Goal: Information Seeking & Learning: Learn about a topic

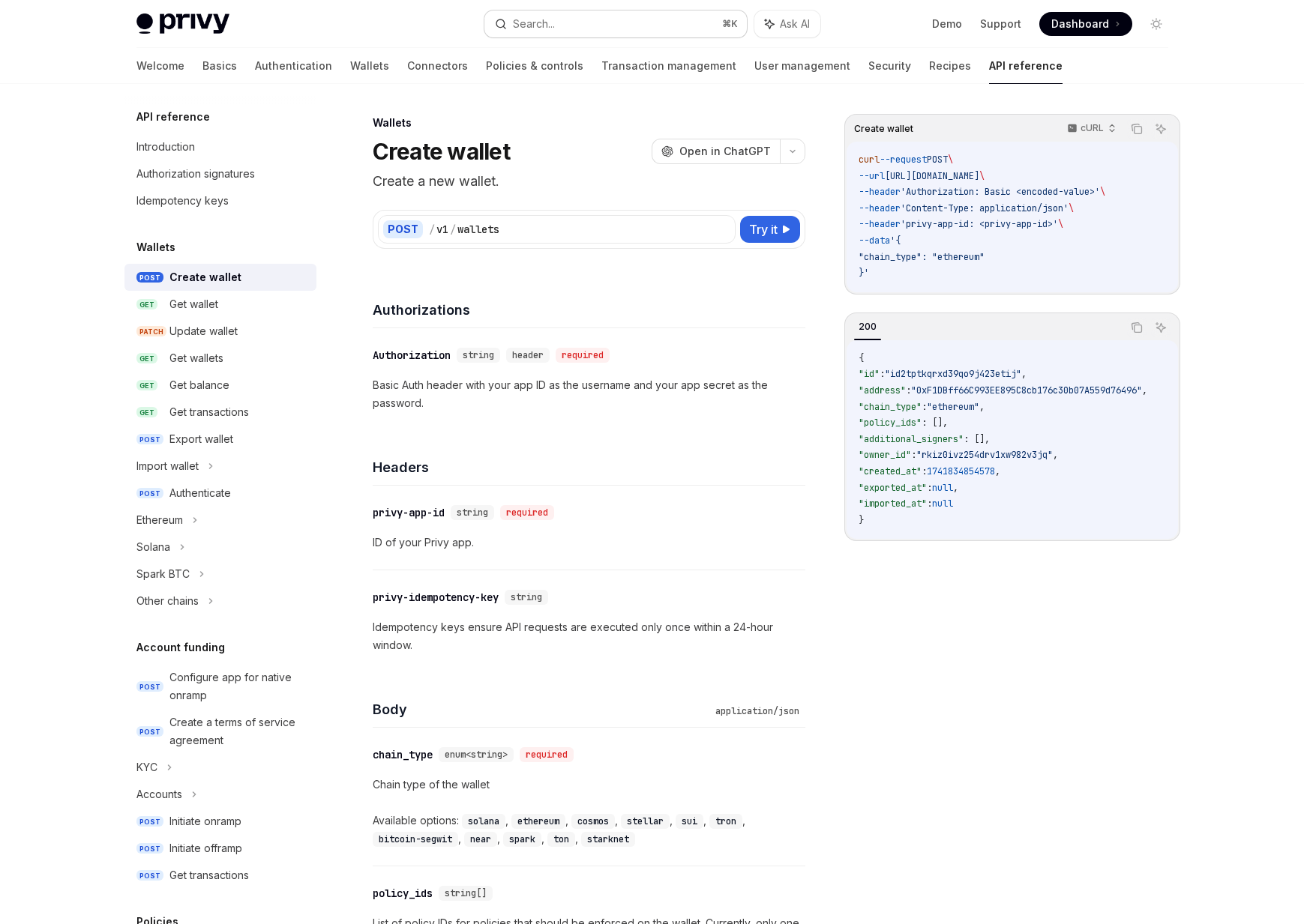
click at [548, 35] on button "Search... ⌘ K" at bounding box center [616, 24] width 262 height 27
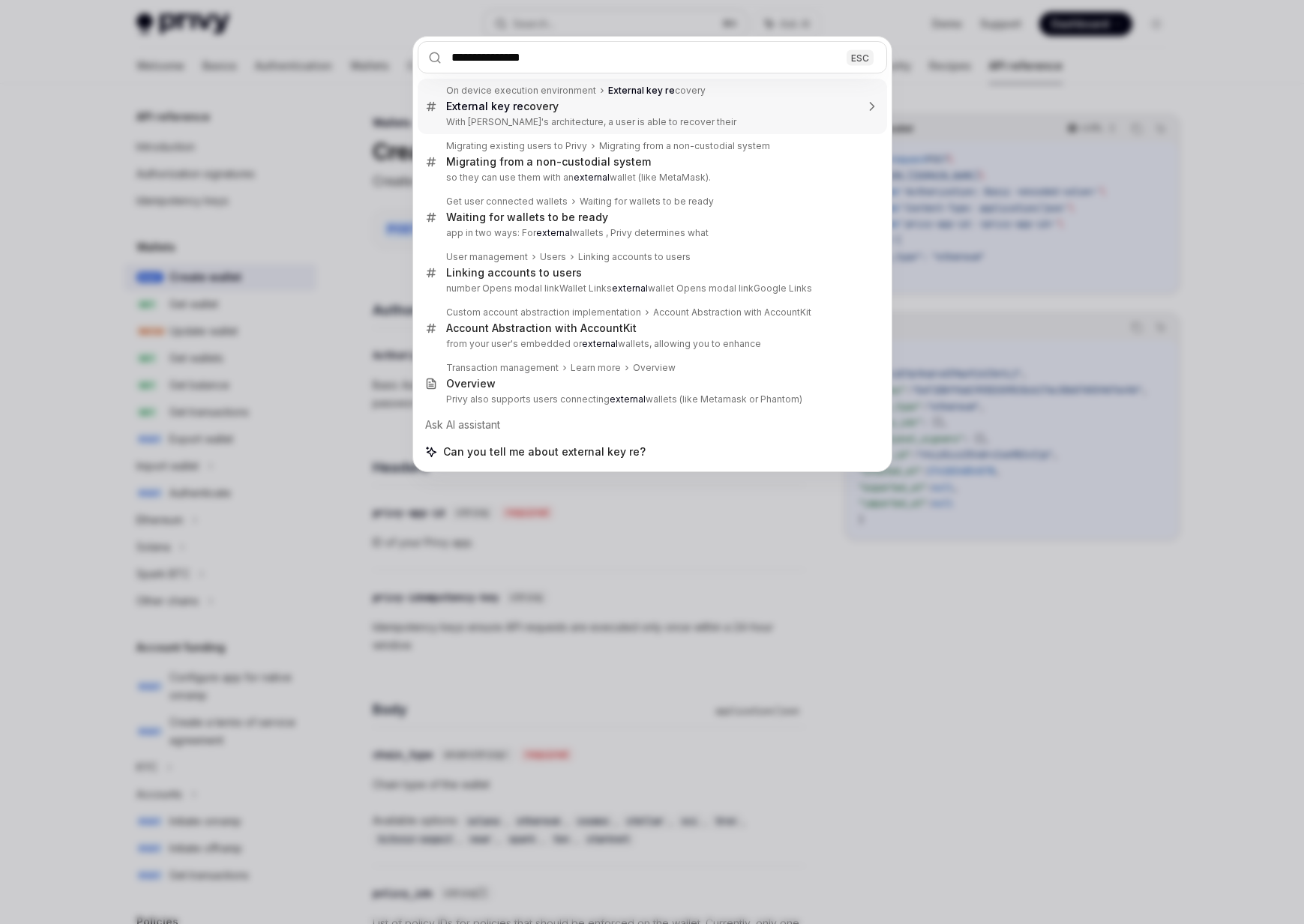
type input "**********"
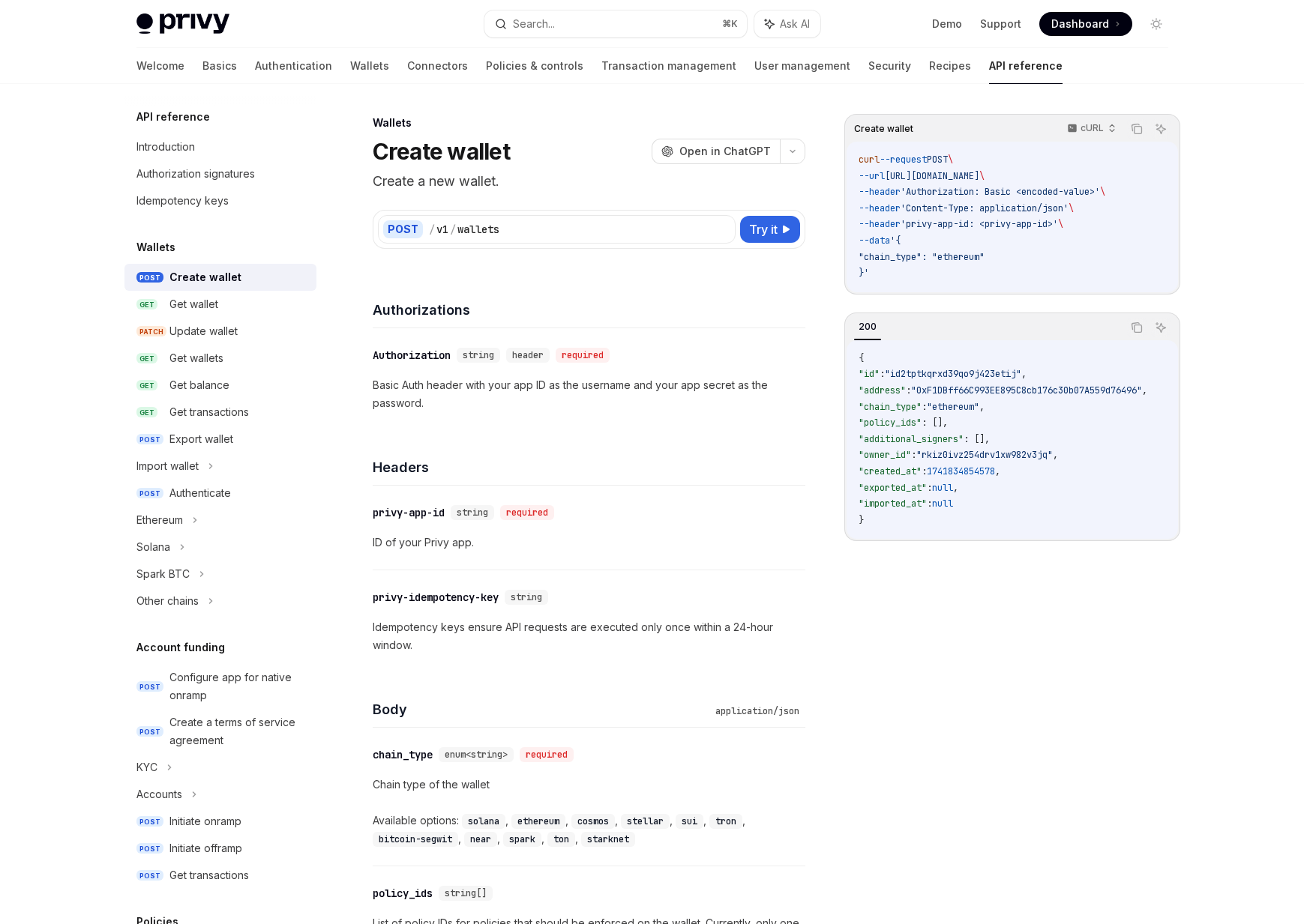
type textarea "*"
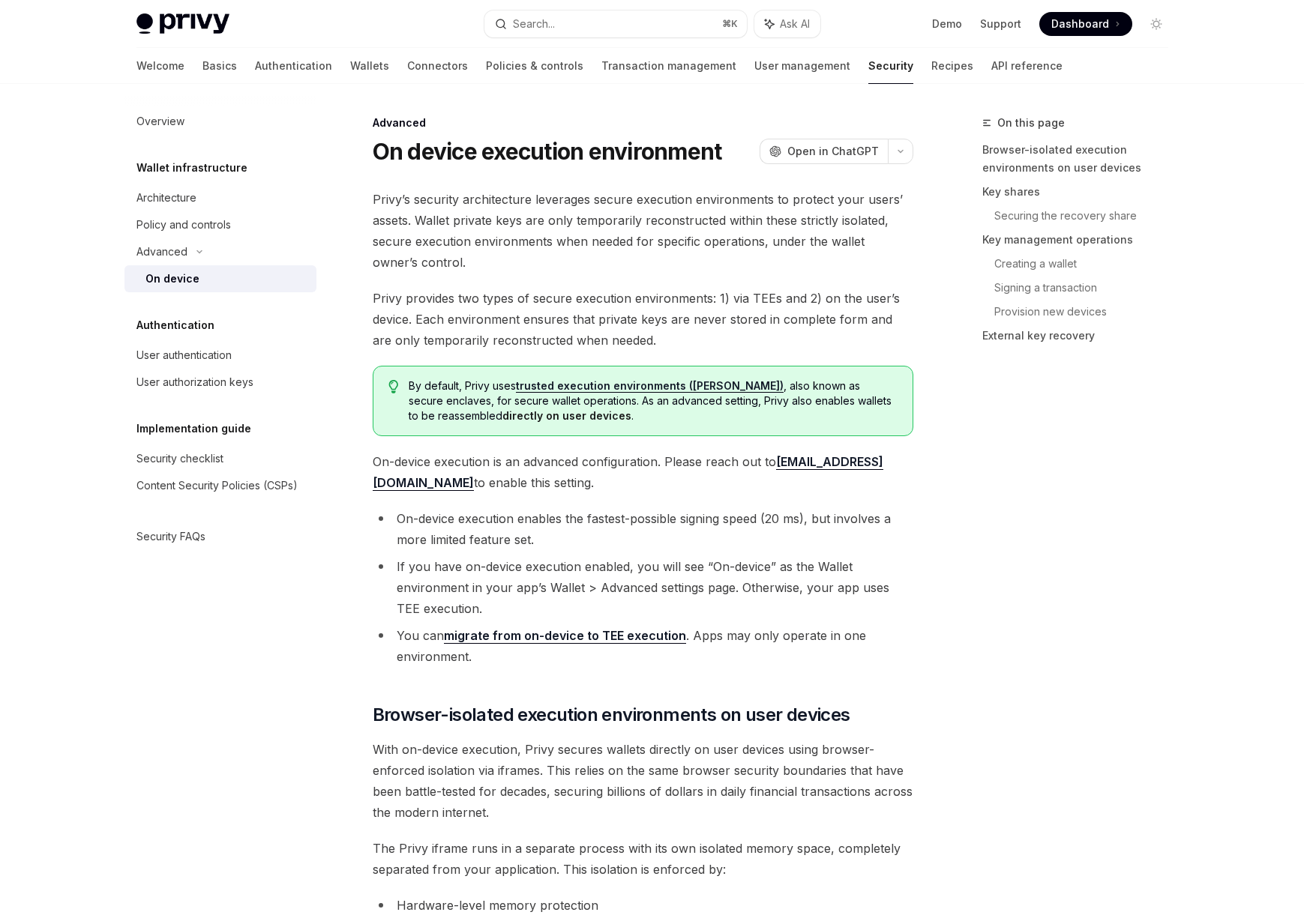
scroll to position [3866, 0]
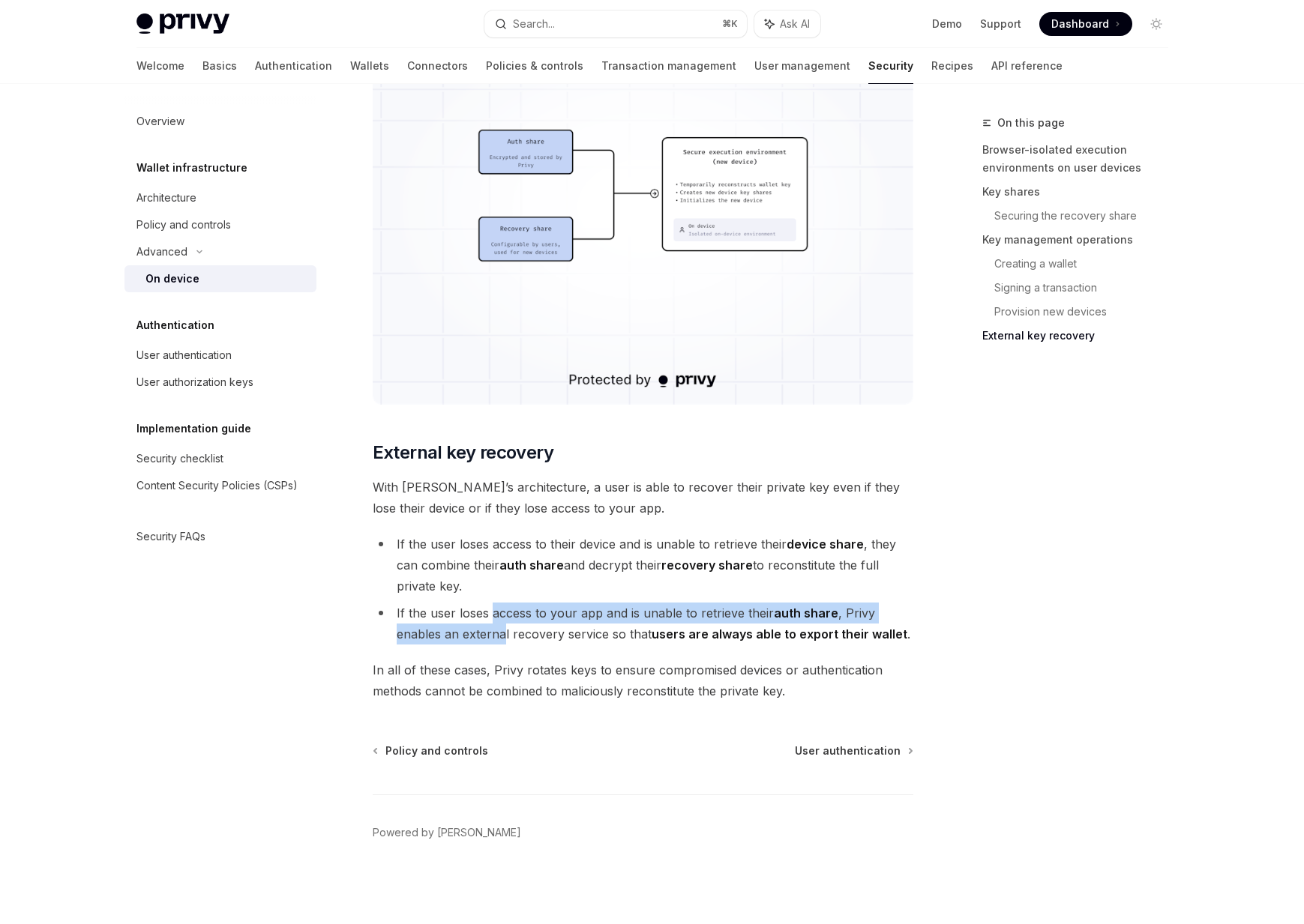
drag, startPoint x: 491, startPoint y: 612, endPoint x: 502, endPoint y: 644, distance: 33.8
click at [502, 644] on li "If the user loses access to your app and is unable to retrieve their auth share…" at bounding box center [642, 624] width 541 height 42
drag, startPoint x: 502, startPoint y: 644, endPoint x: 461, endPoint y: 600, distance: 60.1
click at [461, 600] on ul "If the user loses access to their device and is unable to retrieve their device…" at bounding box center [642, 589] width 541 height 111
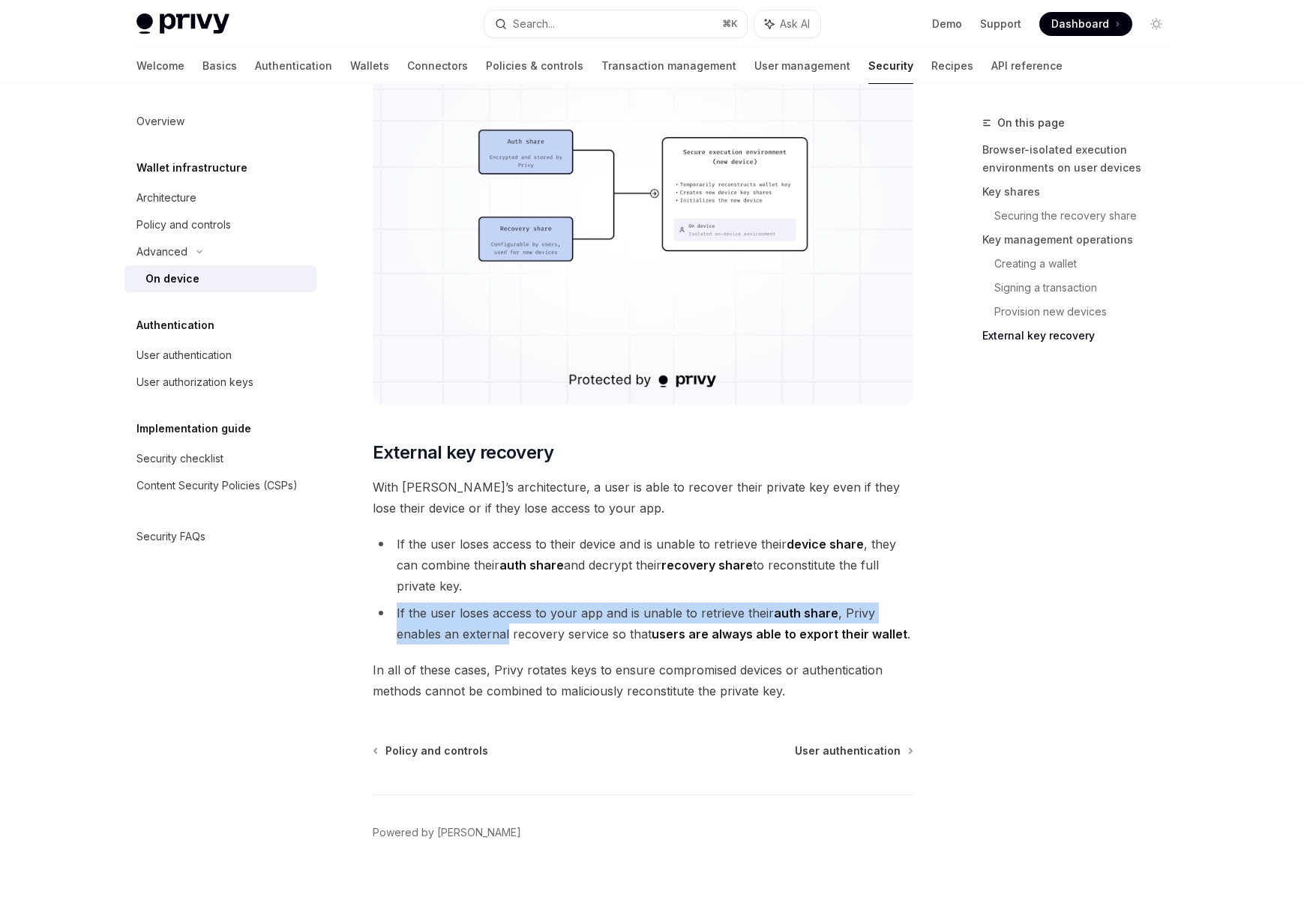
click at [461, 600] on ul "If the user loses access to their device and is unable to retrieve their device…" at bounding box center [642, 589] width 541 height 111
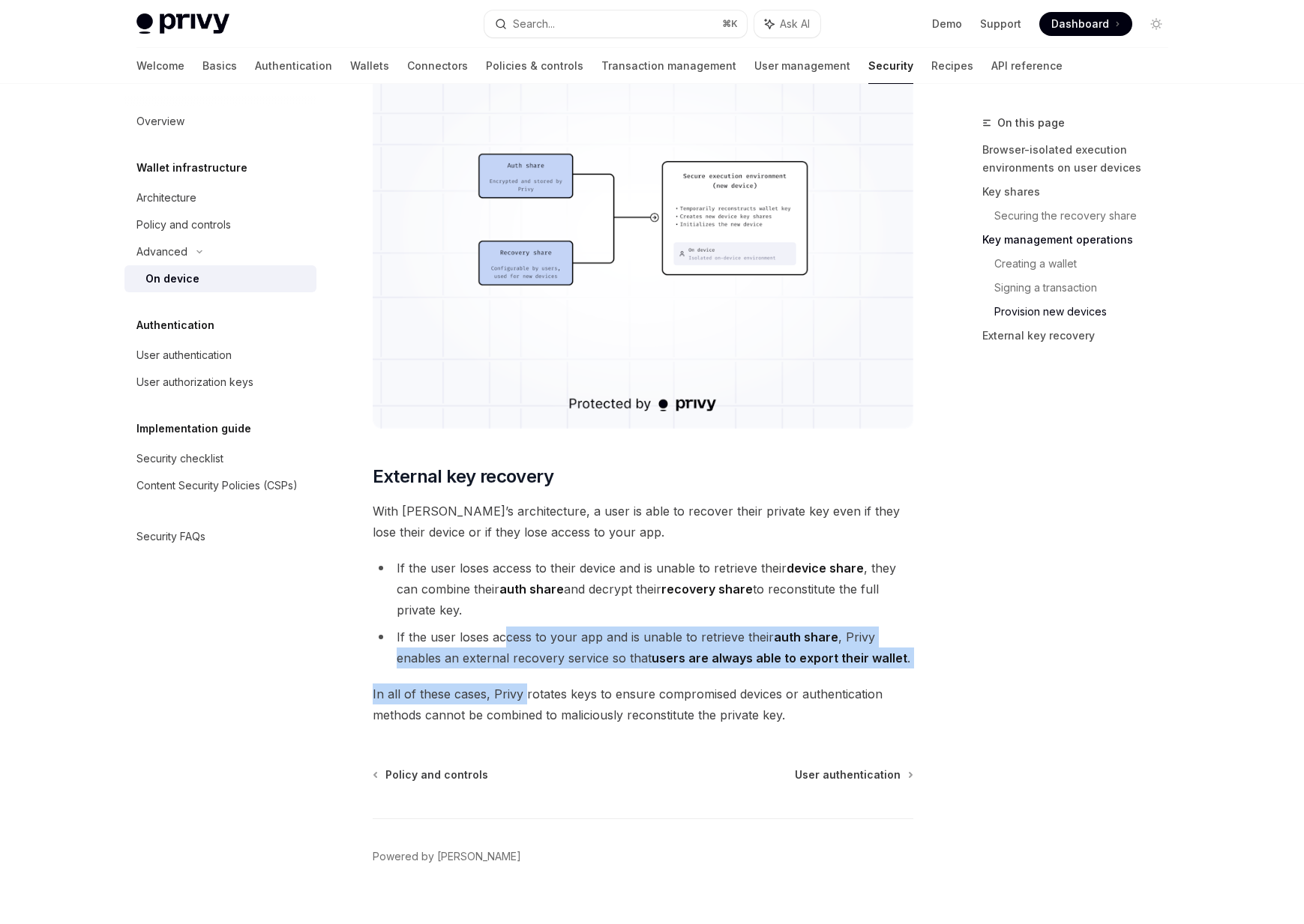
drag, startPoint x: 507, startPoint y: 631, endPoint x: 525, endPoint y: 693, distance: 64.6
click at [551, 667] on li "If the user loses access to your app and is unable to retrieve their auth share…" at bounding box center [642, 647] width 541 height 42
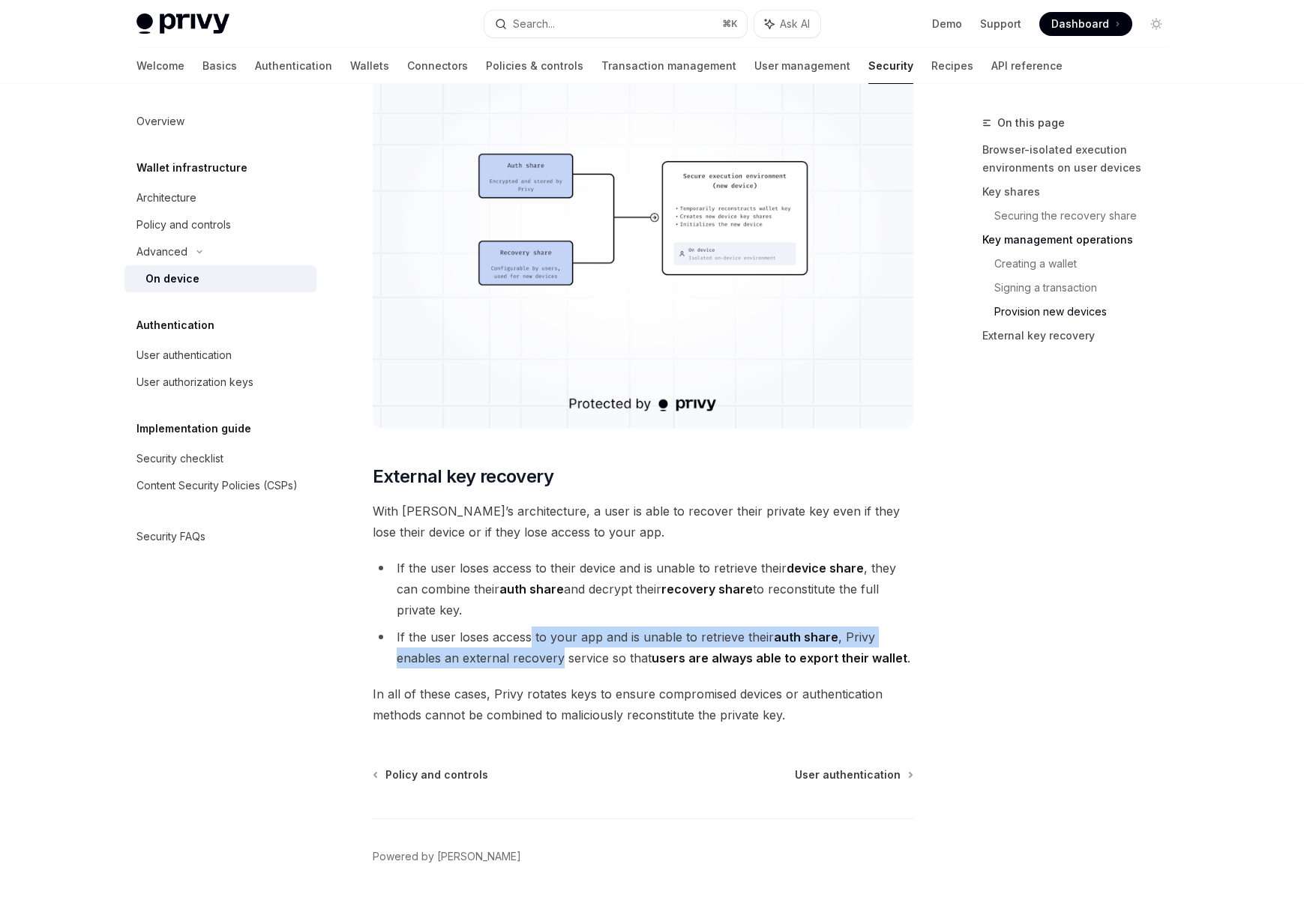
drag, startPoint x: 557, startPoint y: 665, endPoint x: 530, endPoint y: 641, distance: 36.1
click at [530, 641] on li "If the user loses access to your app and is unable to retrieve their auth share…" at bounding box center [642, 647] width 541 height 42
drag, startPoint x: 530, startPoint y: 641, endPoint x: 541, endPoint y: 662, distance: 23.7
click at [541, 662] on li "If the user loses access to your app and is unable to retrieve their auth share…" at bounding box center [642, 647] width 541 height 42
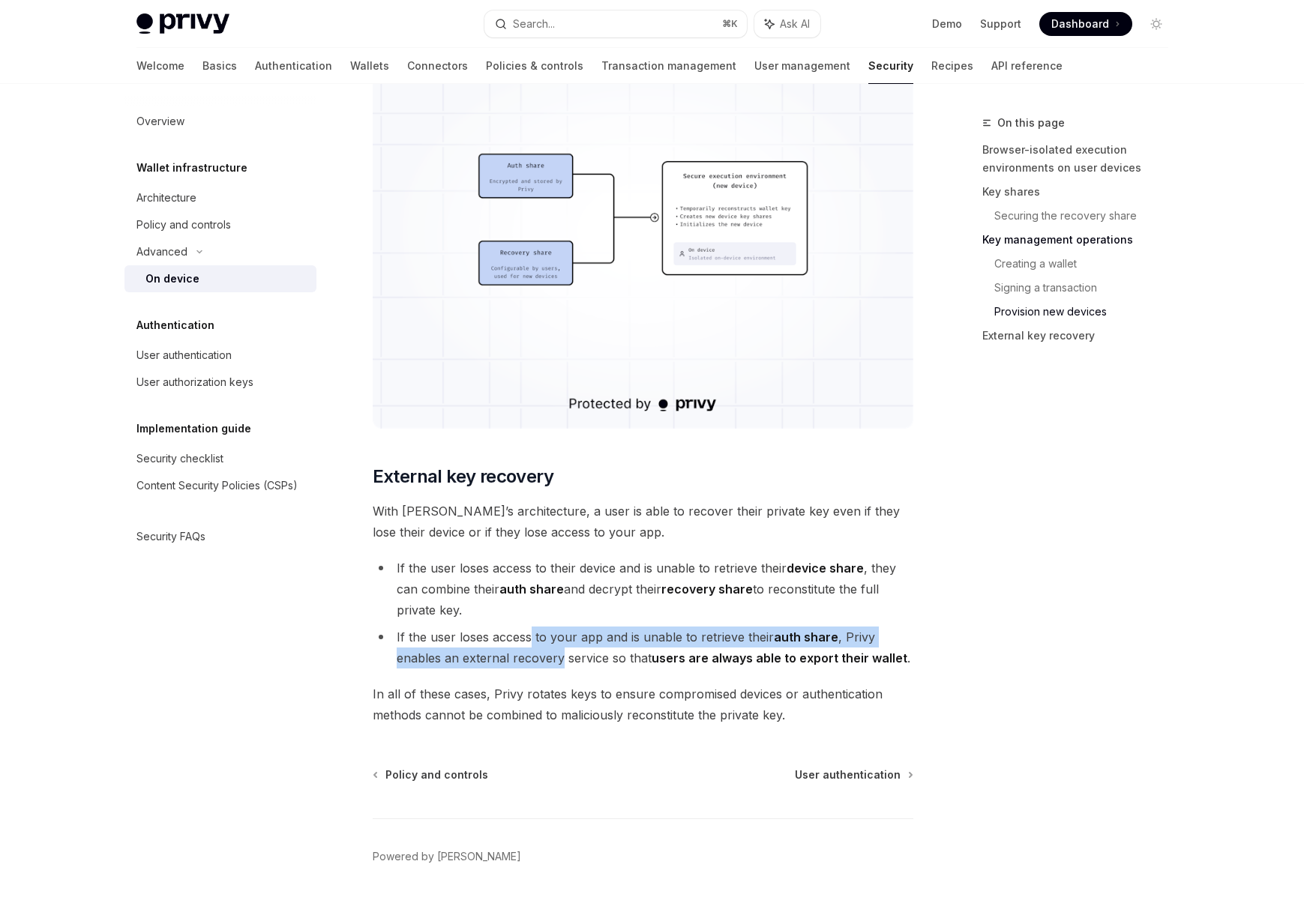
click at [541, 662] on li "If the user loses access to your app and is unable to retrieve their auth share…" at bounding box center [642, 647] width 541 height 42
drag, startPoint x: 541, startPoint y: 662, endPoint x: 534, endPoint y: 650, distance: 13.9
click at [534, 650] on li "If the user loses access to your app and is unable to retrieve their auth share…" at bounding box center [642, 647] width 541 height 42
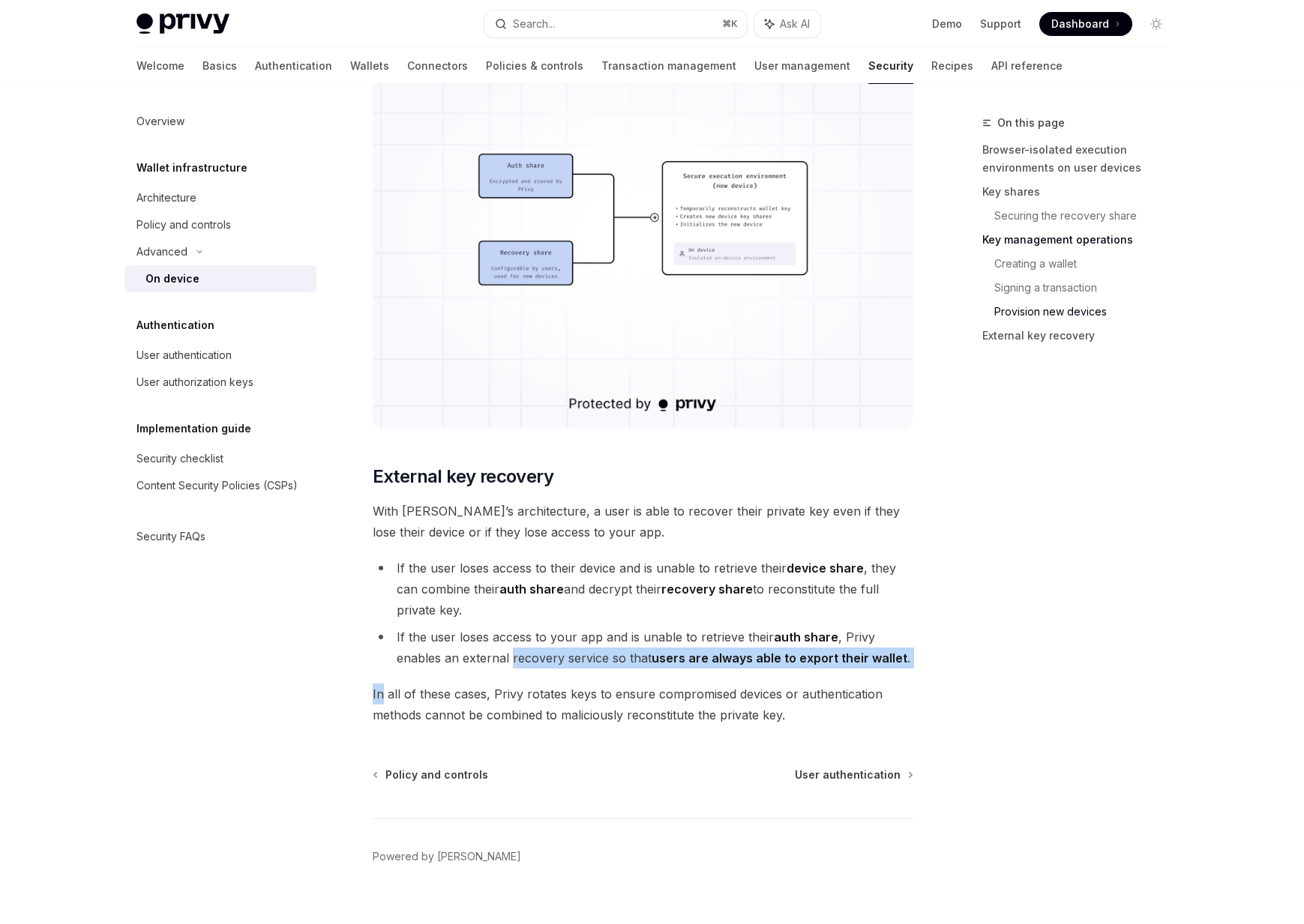
drag, startPoint x: 534, startPoint y: 650, endPoint x: 538, endPoint y: 669, distance: 19.4
drag, startPoint x: 538, startPoint y: 669, endPoint x: 522, endPoint y: 644, distance: 29.7
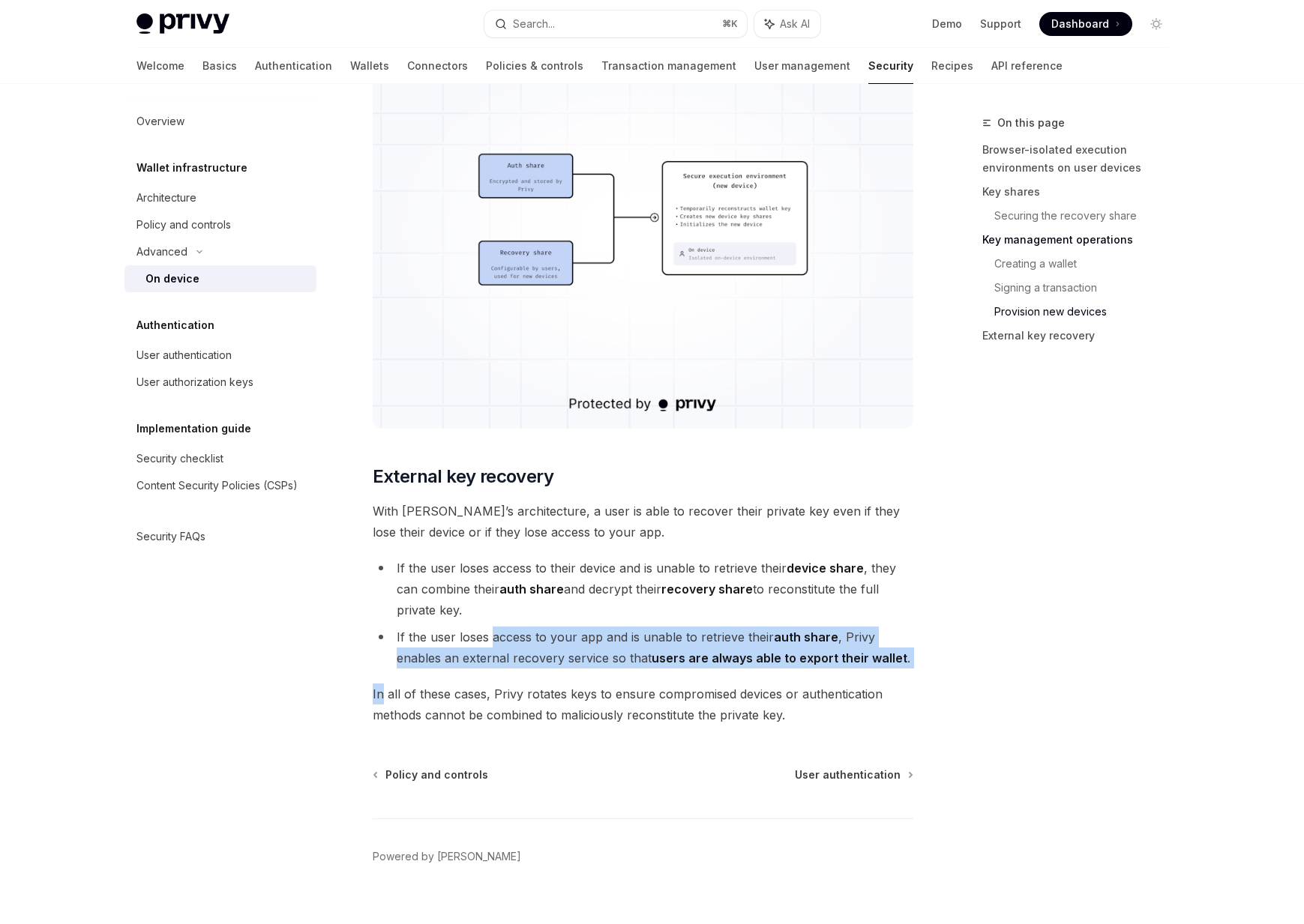
click at [522, 644] on li "If the user loses access to your app and is unable to retrieve their auth share…" at bounding box center [642, 647] width 541 height 42
drag, startPoint x: 522, startPoint y: 644, endPoint x: 539, endPoint y: 681, distance: 40.7
drag, startPoint x: 539, startPoint y: 681, endPoint x: 520, endPoint y: 647, distance: 38.9
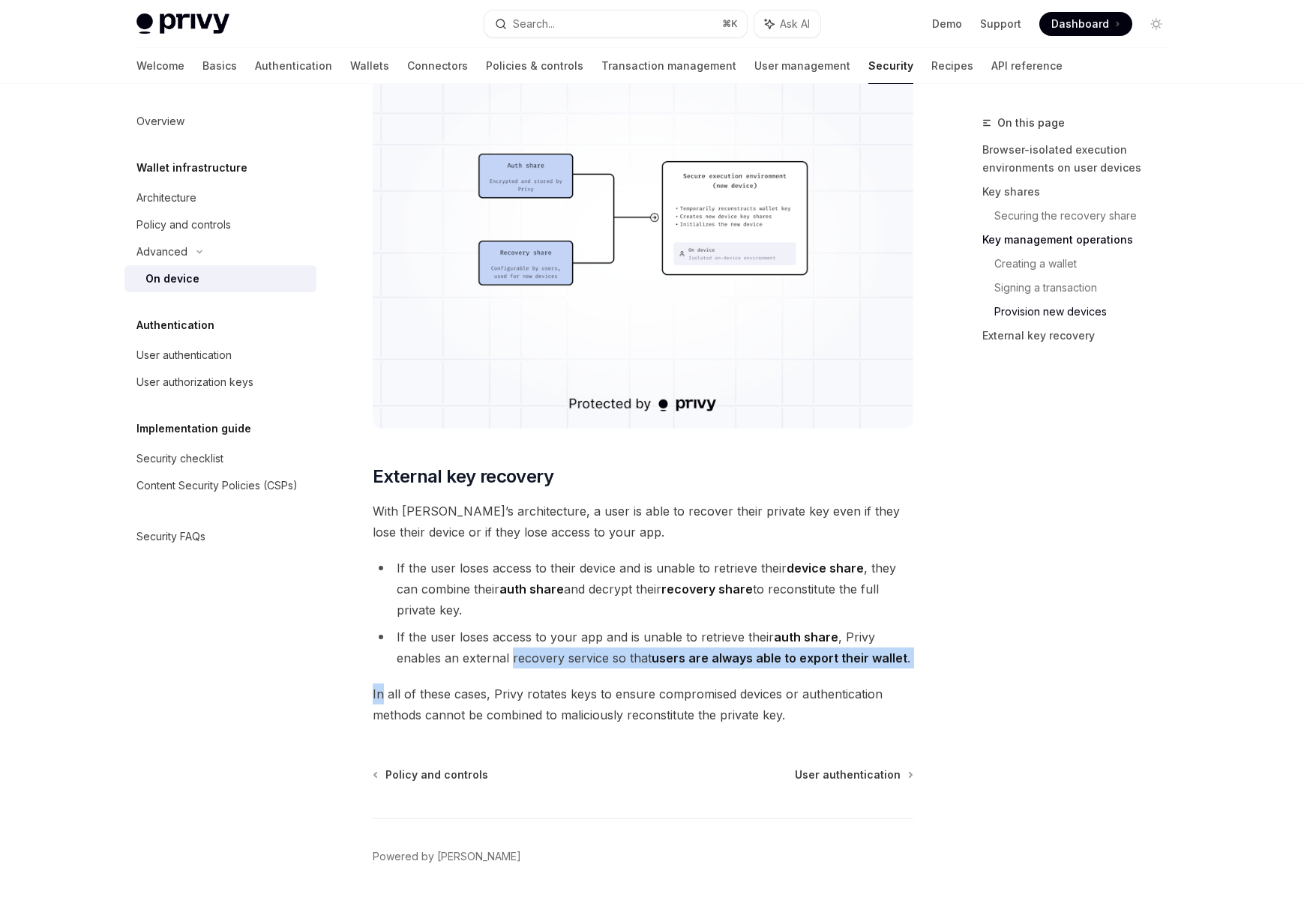
click at [520, 647] on li "If the user loses access to your app and is unable to retrieve their auth share…" at bounding box center [642, 647] width 541 height 42
drag, startPoint x: 520, startPoint y: 647, endPoint x: 534, endPoint y: 679, distance: 34.9
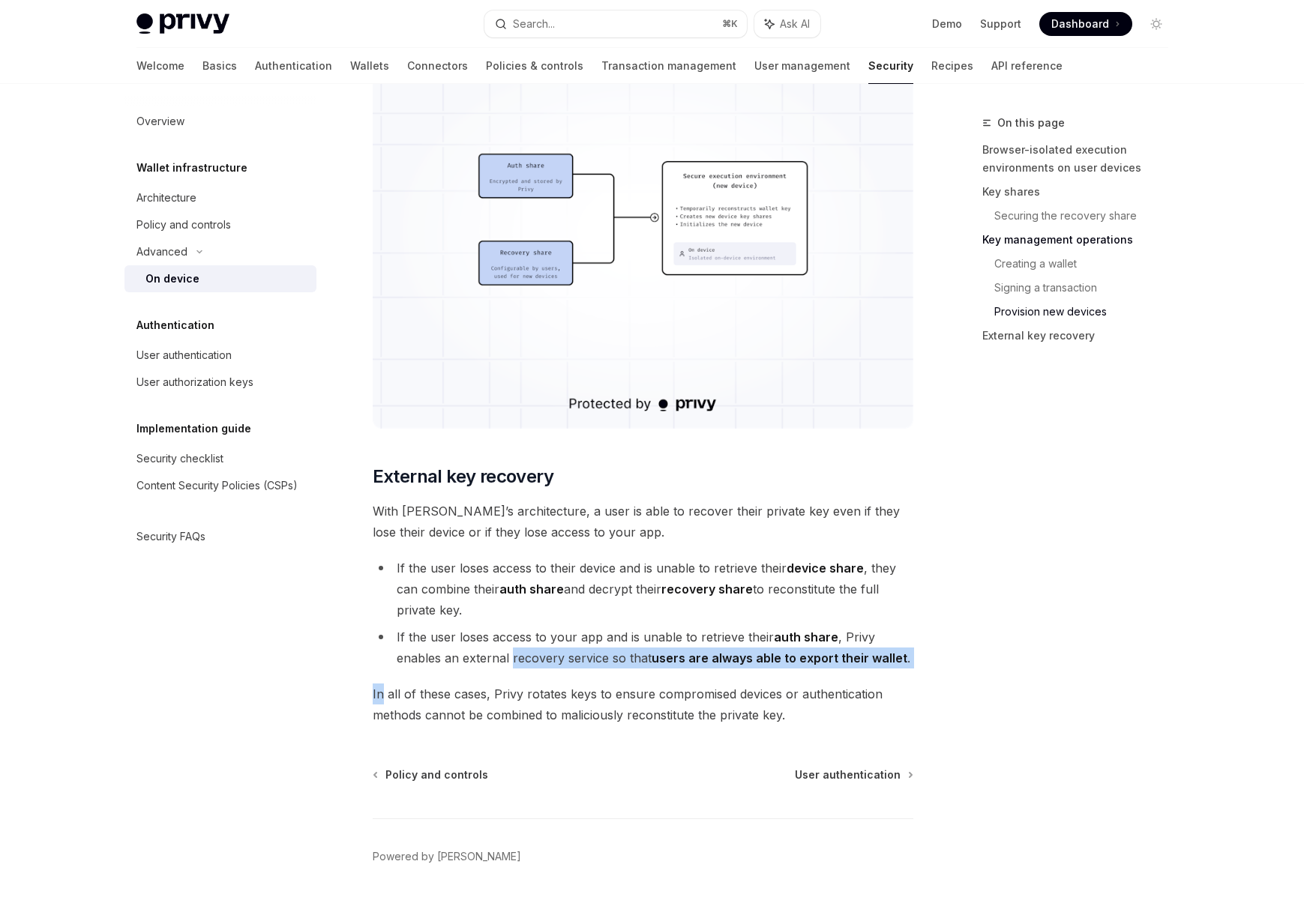
drag, startPoint x: 534, startPoint y: 679, endPoint x: 519, endPoint y: 658, distance: 25.8
click at [519, 658] on li "If the user loses access to your app and is unable to retrieve their auth share…" at bounding box center [642, 647] width 541 height 42
drag, startPoint x: 519, startPoint y: 658, endPoint x: 533, endPoint y: 690, distance: 34.9
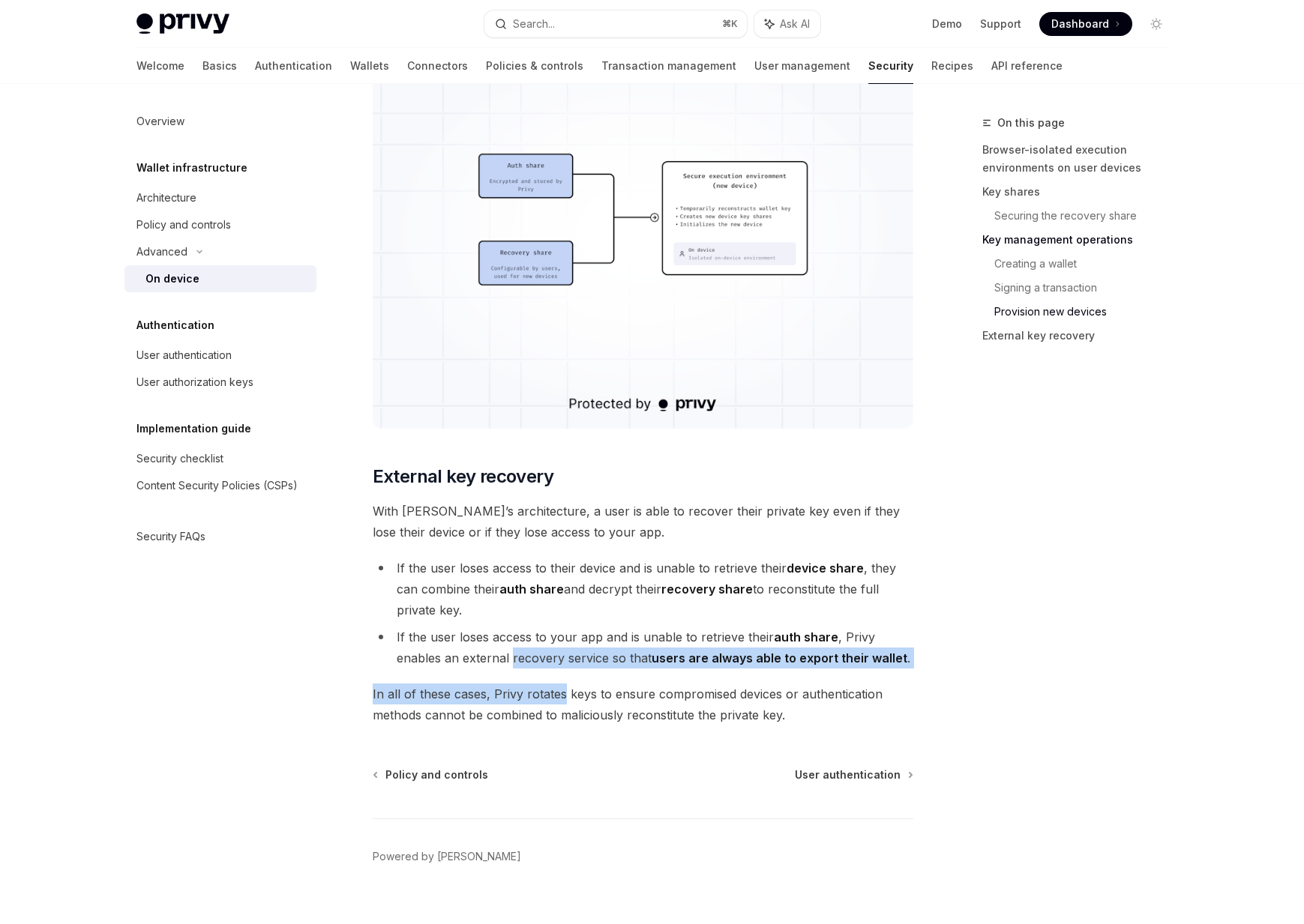
click at [533, 690] on span "In all of these cases, Privy rotates keys to ensure compromised devices or auth…" at bounding box center [642, 704] width 541 height 42
drag, startPoint x: 533, startPoint y: 690, endPoint x: 521, endPoint y: 674, distance: 20.0
drag, startPoint x: 521, startPoint y: 674, endPoint x: 527, endPoint y: 692, distance: 19.0
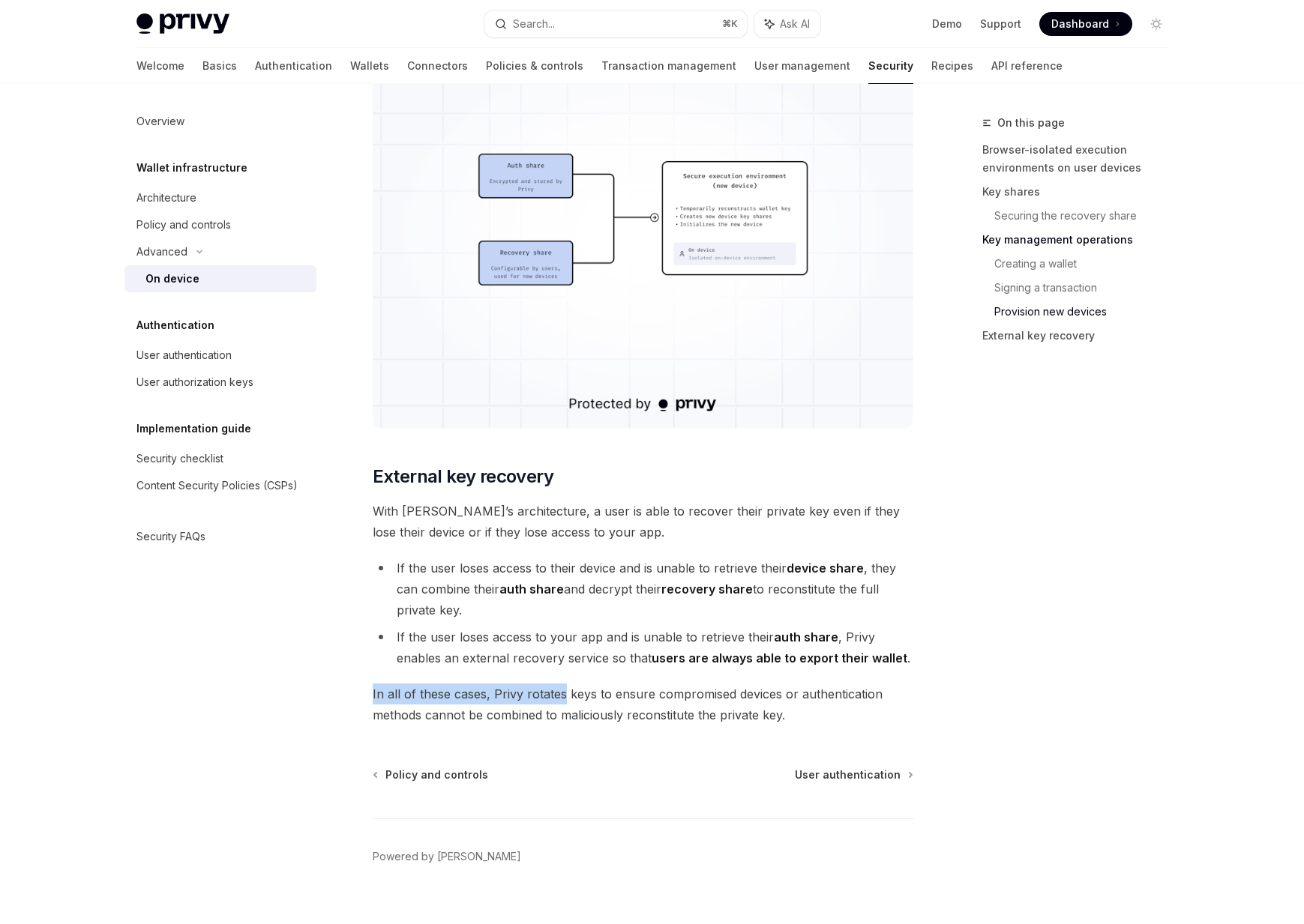
click at [527, 692] on span "In all of these cases, Privy rotates keys to ensure compromised devices or auth…" at bounding box center [642, 704] width 541 height 42
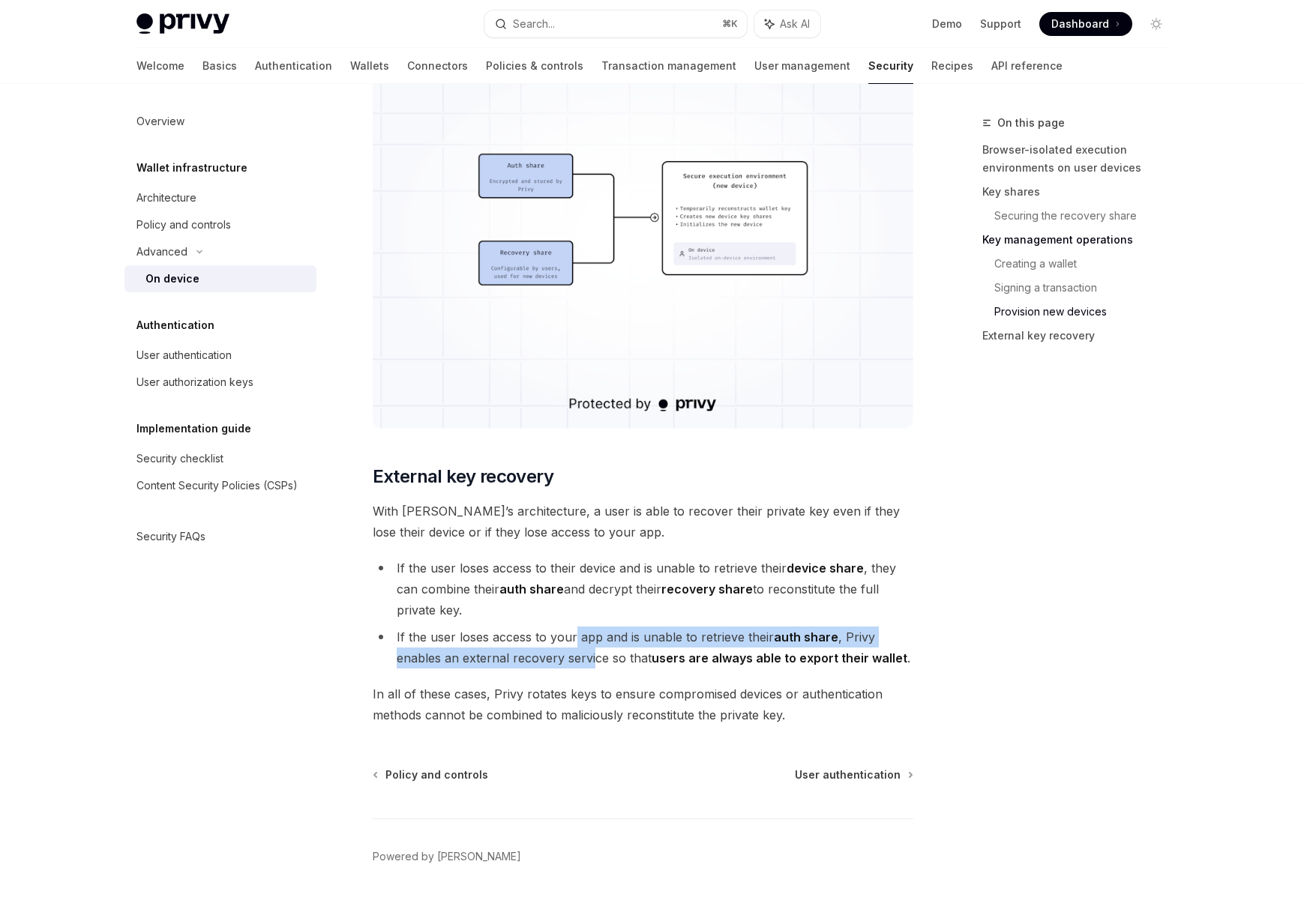
drag, startPoint x: 591, startPoint y: 655, endPoint x: 574, endPoint y: 631, distance: 29.4
click at [574, 631] on li "If the user loses access to your app and is unable to retrieve their auth share…" at bounding box center [642, 647] width 541 height 42
drag, startPoint x: 574, startPoint y: 631, endPoint x: 586, endPoint y: 661, distance: 32.3
click at [586, 661] on li "If the user loses access to your app and is unable to retrieve their auth share…" at bounding box center [642, 647] width 541 height 42
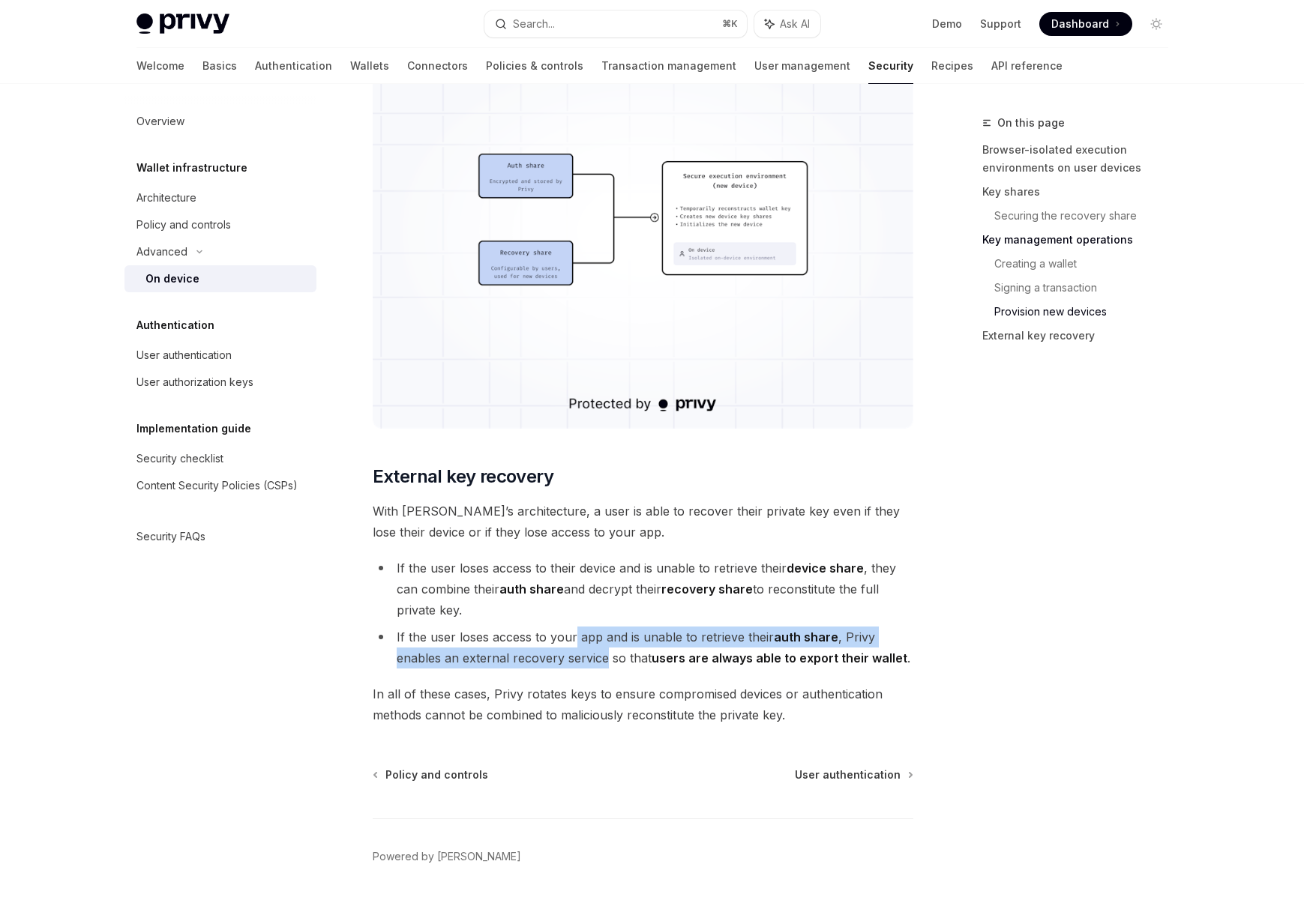
click at [586, 661] on li "If the user loses access to your app and is unable to retrieve their auth share…" at bounding box center [642, 647] width 541 height 42
drag, startPoint x: 586, startPoint y: 661, endPoint x: 571, endPoint y: 641, distance: 25.0
click at [571, 641] on li "If the user loses access to your app and is unable to retrieve their auth share…" at bounding box center [642, 647] width 541 height 42
drag, startPoint x: 571, startPoint y: 641, endPoint x: 580, endPoint y: 663, distance: 23.8
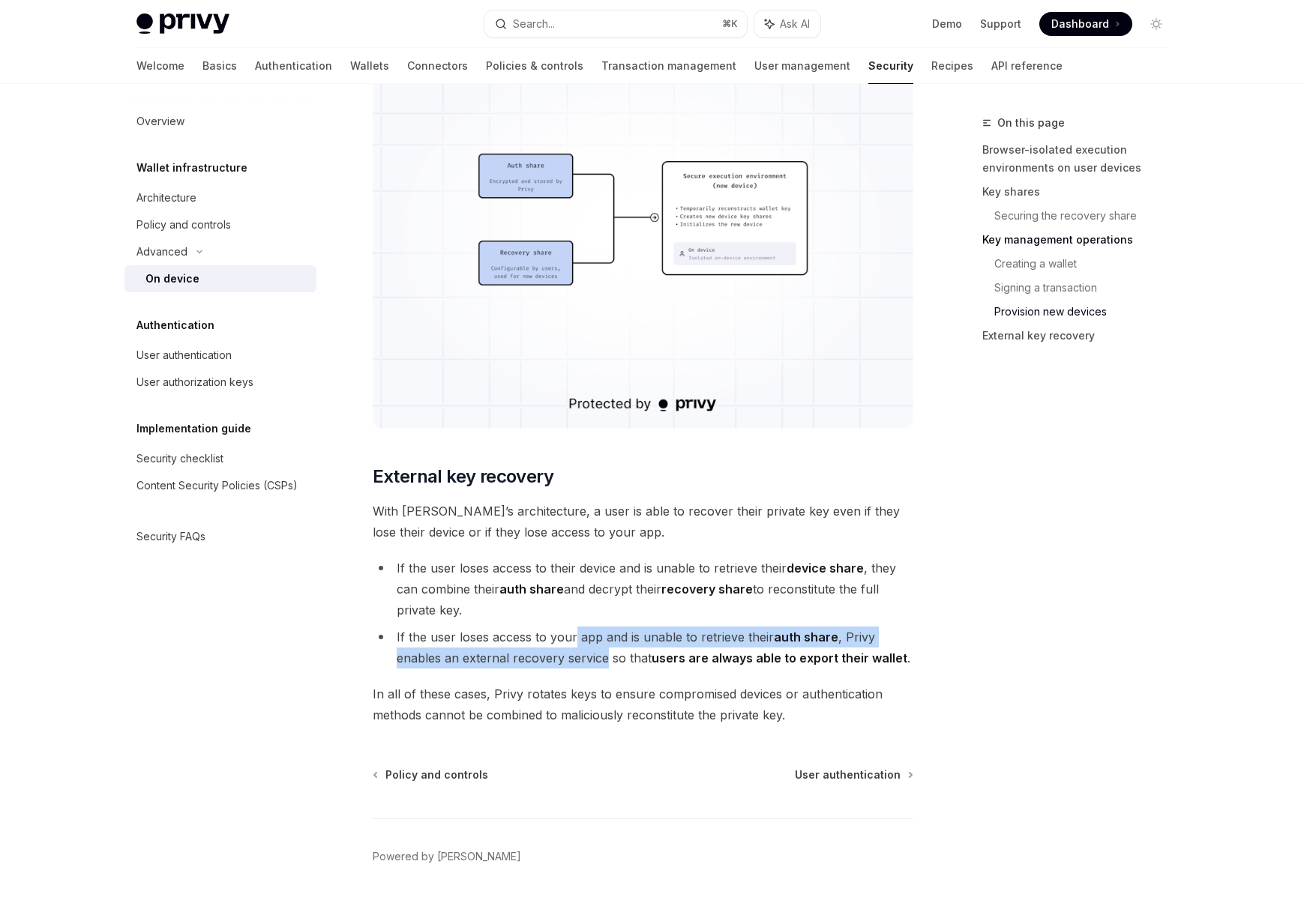
click at [580, 663] on li "If the user loses access to your app and is unable to retrieve their auth share…" at bounding box center [642, 647] width 541 height 42
drag, startPoint x: 580, startPoint y: 663, endPoint x: 564, endPoint y: 637, distance: 30.5
click at [564, 637] on li "If the user loses access to your app and is unable to retrieve their auth share…" at bounding box center [642, 647] width 541 height 42
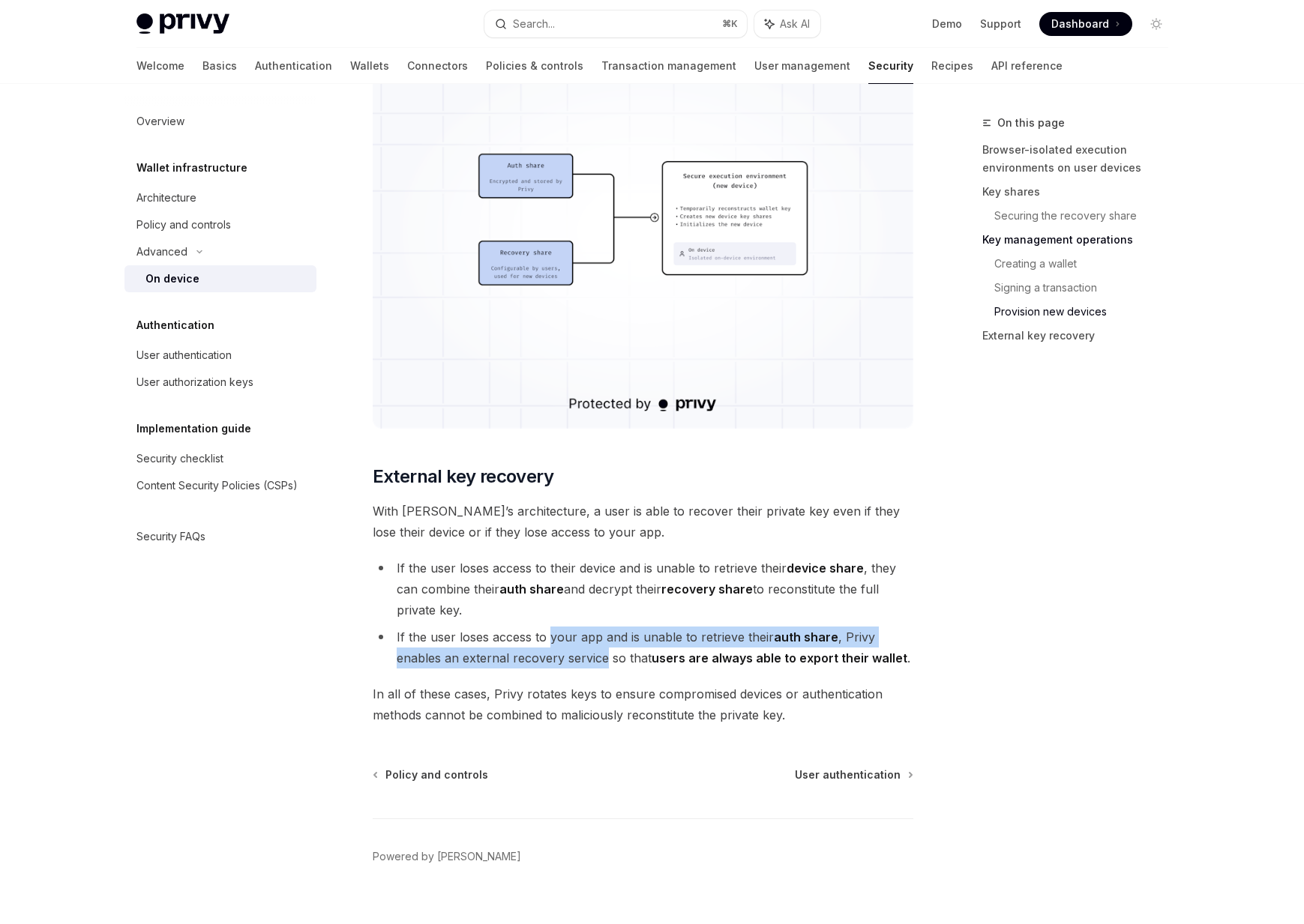
drag, startPoint x: 584, startPoint y: 612, endPoint x: 527, endPoint y: 566, distance: 73.2
click at [527, 566] on li "If the user loses access to their device and is unable to retrieve their device…" at bounding box center [642, 589] width 541 height 63
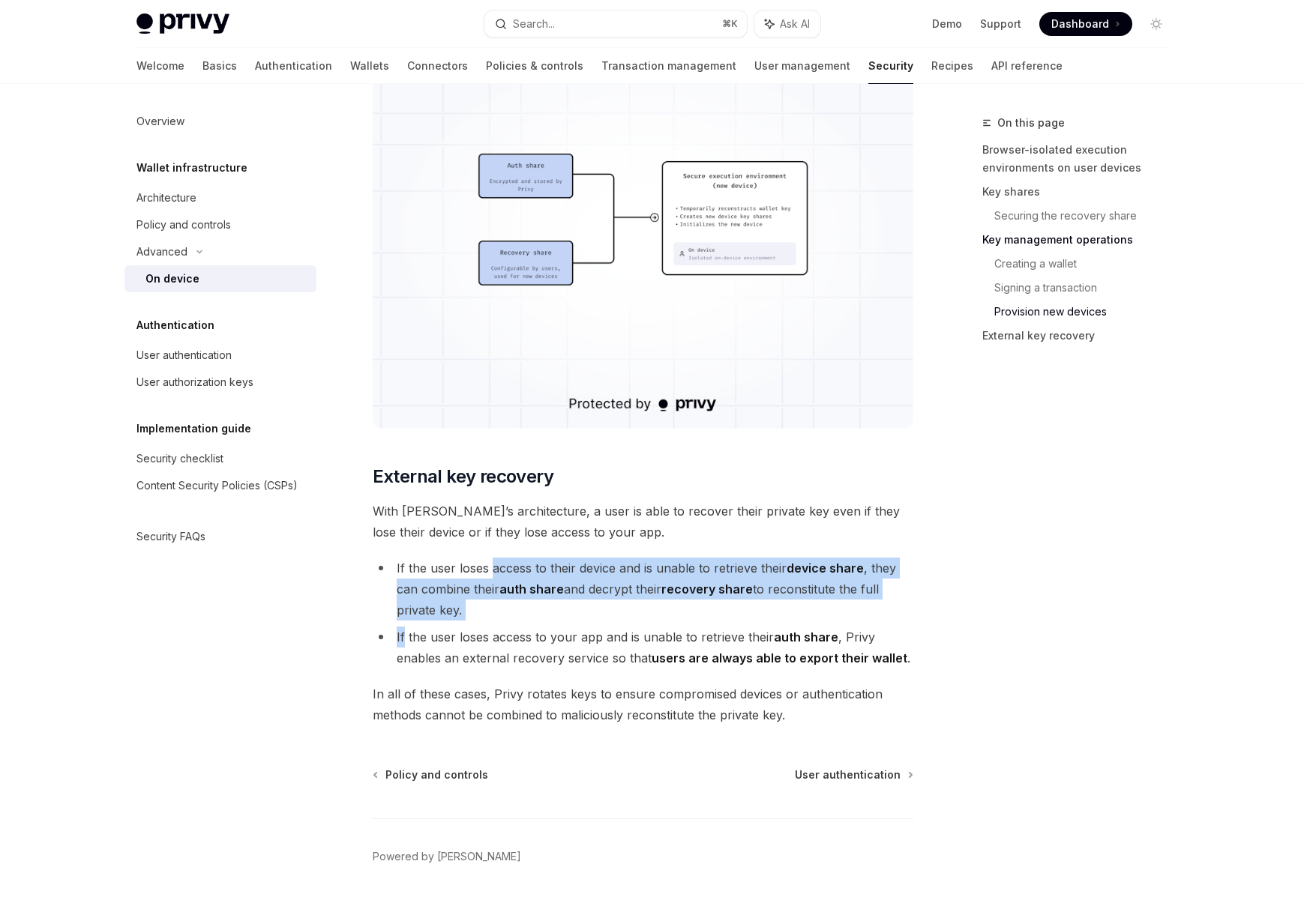
drag, startPoint x: 527, startPoint y: 566, endPoint x: 548, endPoint y: 621, distance: 58.9
click at [548, 621] on ul "If the user loses access to their device and is unable to retrieve their device…" at bounding box center [642, 613] width 541 height 111
drag, startPoint x: 565, startPoint y: 611, endPoint x: 524, endPoint y: 569, distance: 58.7
click at [524, 569] on li "If the user loses access to their device and is unable to retrieve their device…" at bounding box center [642, 589] width 541 height 63
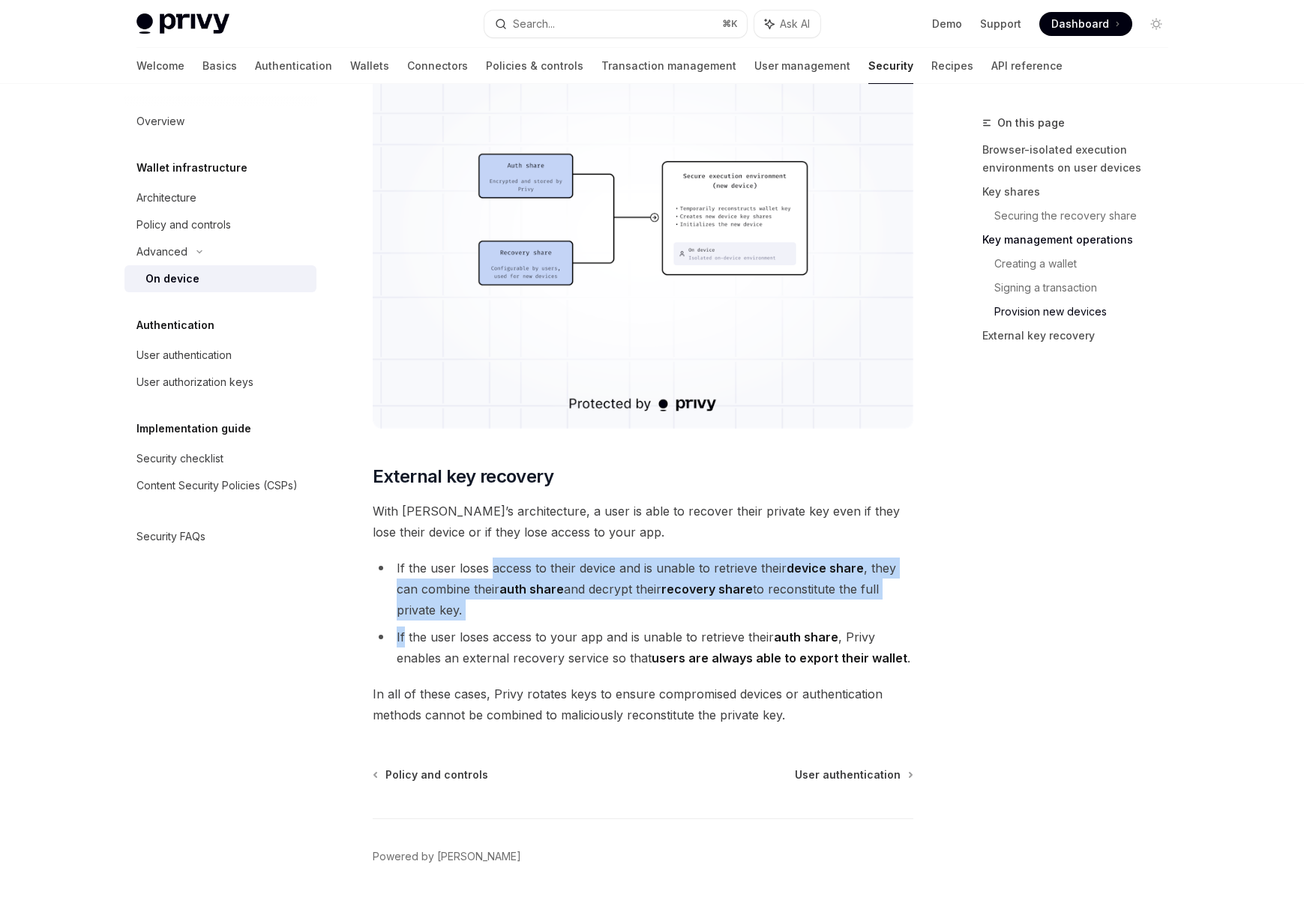
click at [524, 569] on li "If the user loses access to their device and is unable to retrieve their device…" at bounding box center [642, 589] width 541 height 63
drag, startPoint x: 524, startPoint y: 569, endPoint x: 548, endPoint y: 617, distance: 53.7
click at [548, 617] on li "If the user loses access to their device and is unable to retrieve their device…" at bounding box center [642, 589] width 541 height 63
drag, startPoint x: 548, startPoint y: 617, endPoint x: 509, endPoint y: 555, distance: 73.2
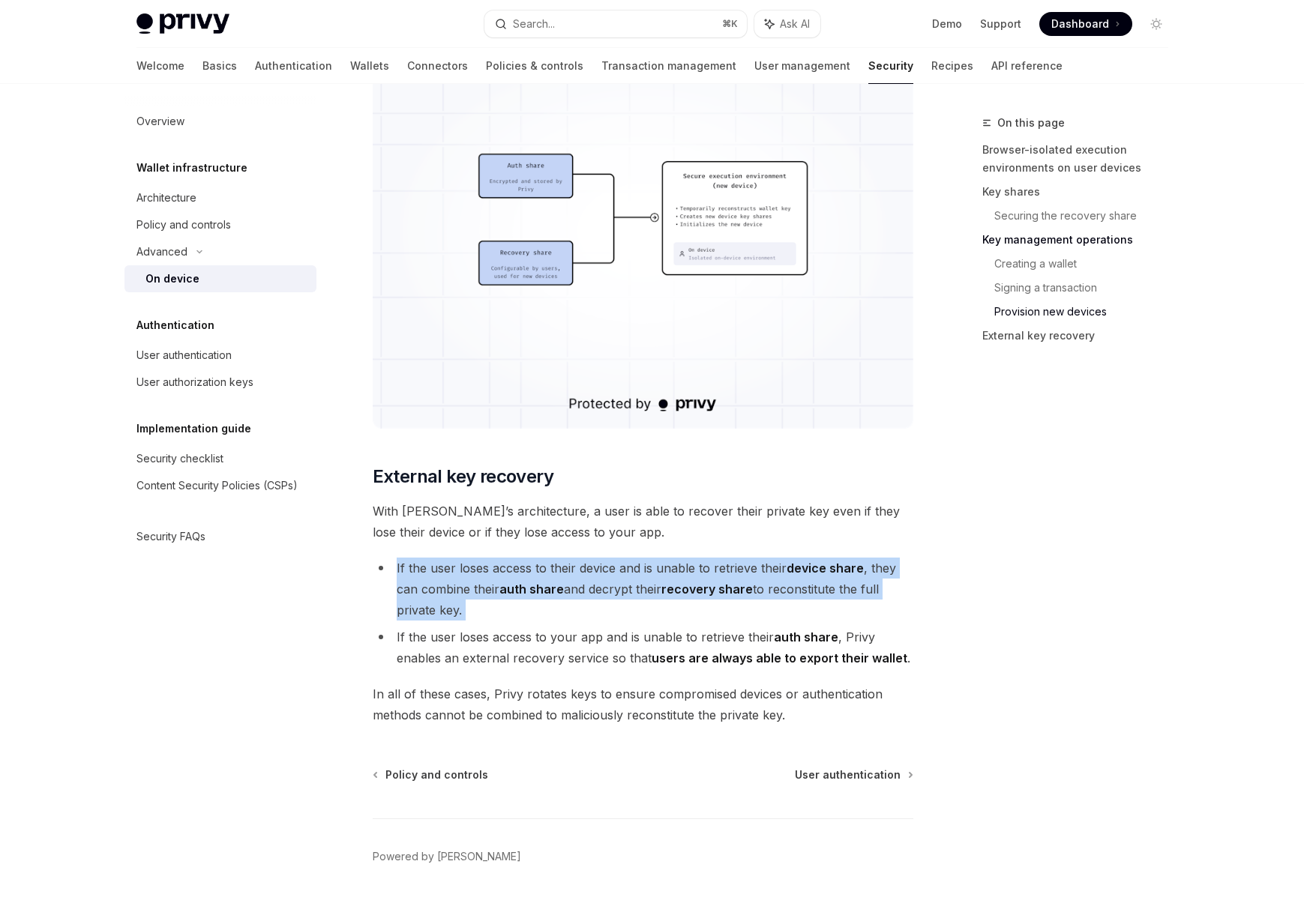
drag, startPoint x: 509, startPoint y: 555, endPoint x: 531, endPoint y: 612, distance: 61.1
click at [531, 612] on li "If the user loses access to their device and is unable to retrieve their device…" at bounding box center [642, 589] width 541 height 63
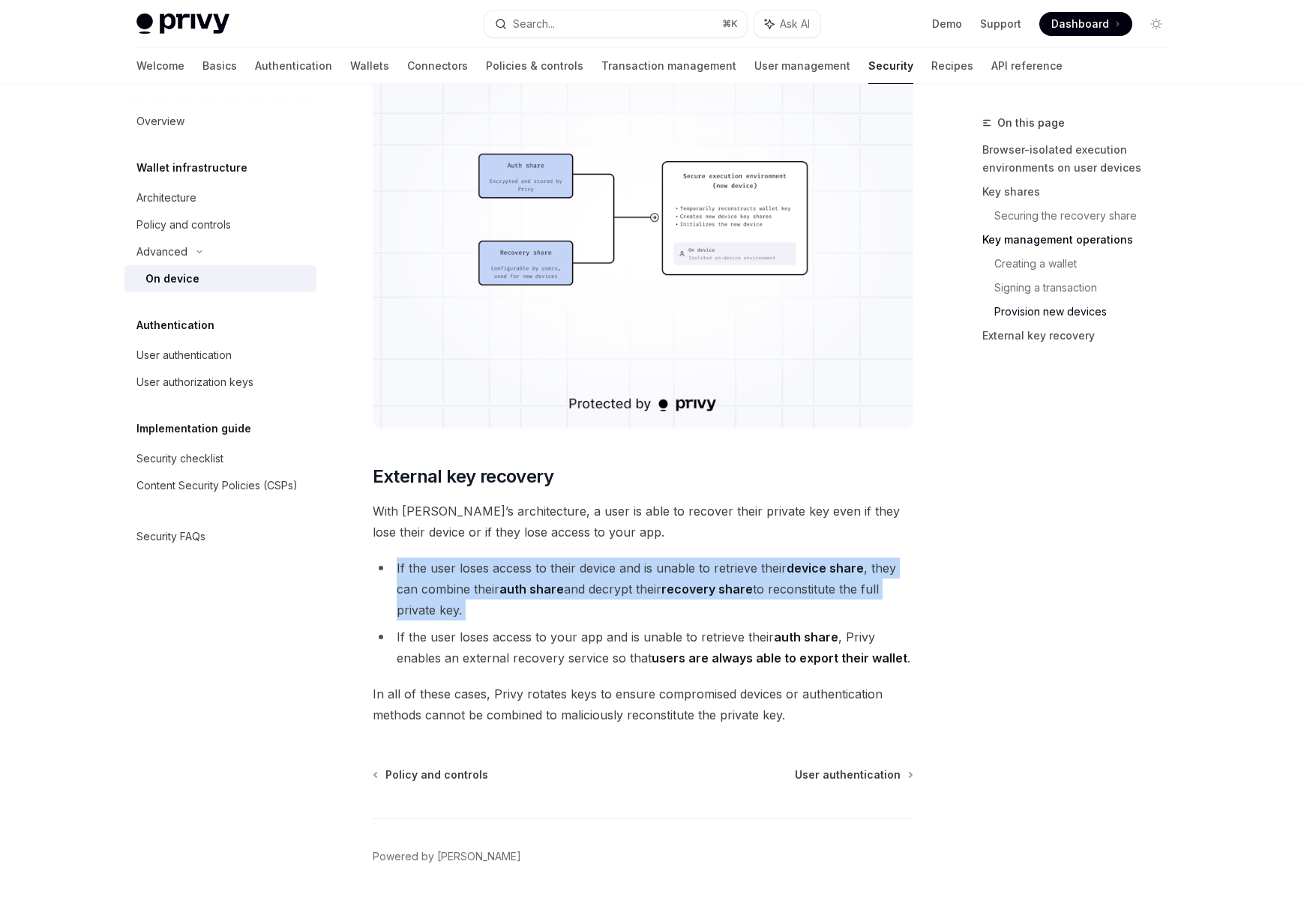
drag, startPoint x: 531, startPoint y: 612, endPoint x: 494, endPoint y: 553, distance: 69.6
drag, startPoint x: 494, startPoint y: 553, endPoint x: 512, endPoint y: 601, distance: 51.3
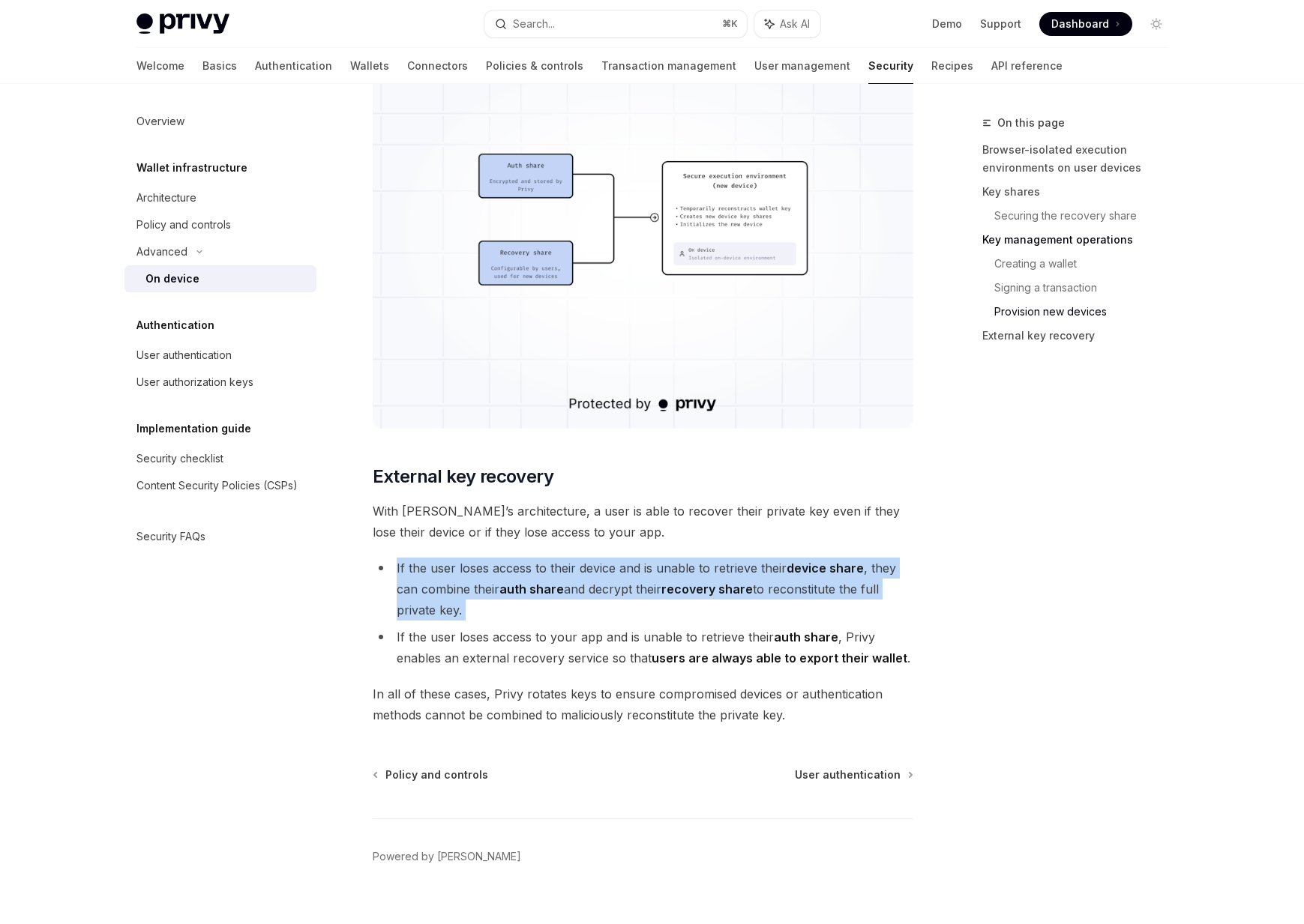
click at [512, 601] on li "If the user loses access to their device and is unable to retrieve their device…" at bounding box center [642, 589] width 541 height 63
drag, startPoint x: 512, startPoint y: 601, endPoint x: 489, endPoint y: 563, distance: 44.4
click at [489, 565] on li "If the user loses access to their device and is unable to retrieve their device…" at bounding box center [642, 589] width 541 height 63
click at [489, 563] on li "If the user loses access to their device and is unable to retrieve their device…" at bounding box center [642, 589] width 541 height 63
drag, startPoint x: 489, startPoint y: 563, endPoint x: 497, endPoint y: 588, distance: 26.2
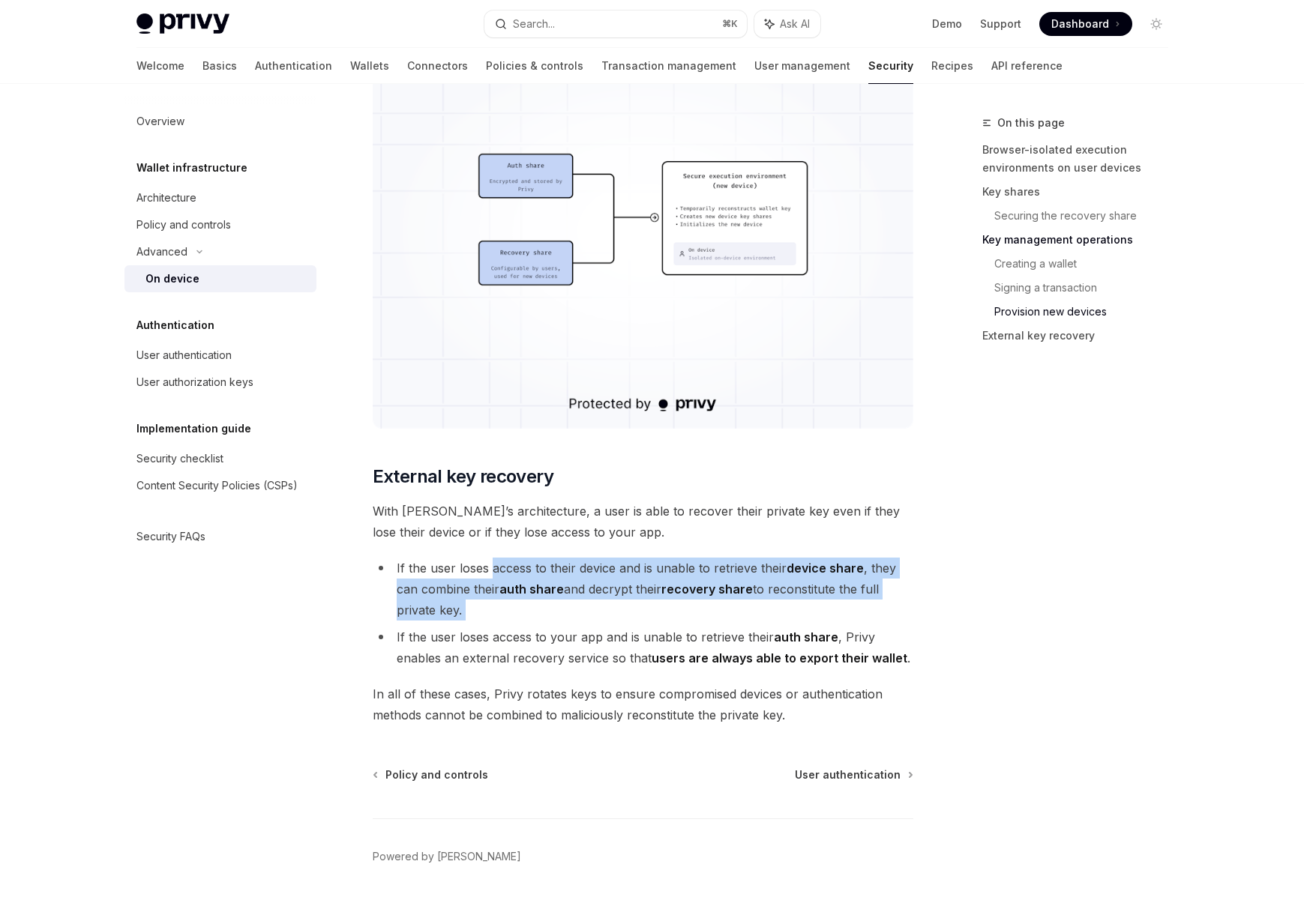
click at [497, 588] on li "If the user loses access to their device and is unable to retrieve their device…" at bounding box center [642, 589] width 541 height 63
click at [497, 589] on li "If the user loses access to their device and is unable to retrieve their device…" at bounding box center [642, 589] width 541 height 63
drag, startPoint x: 497, startPoint y: 598, endPoint x: 488, endPoint y: 562, distance: 37.1
click at [488, 562] on li "If the user loses access to their device and is unable to retrieve their device…" at bounding box center [642, 589] width 541 height 63
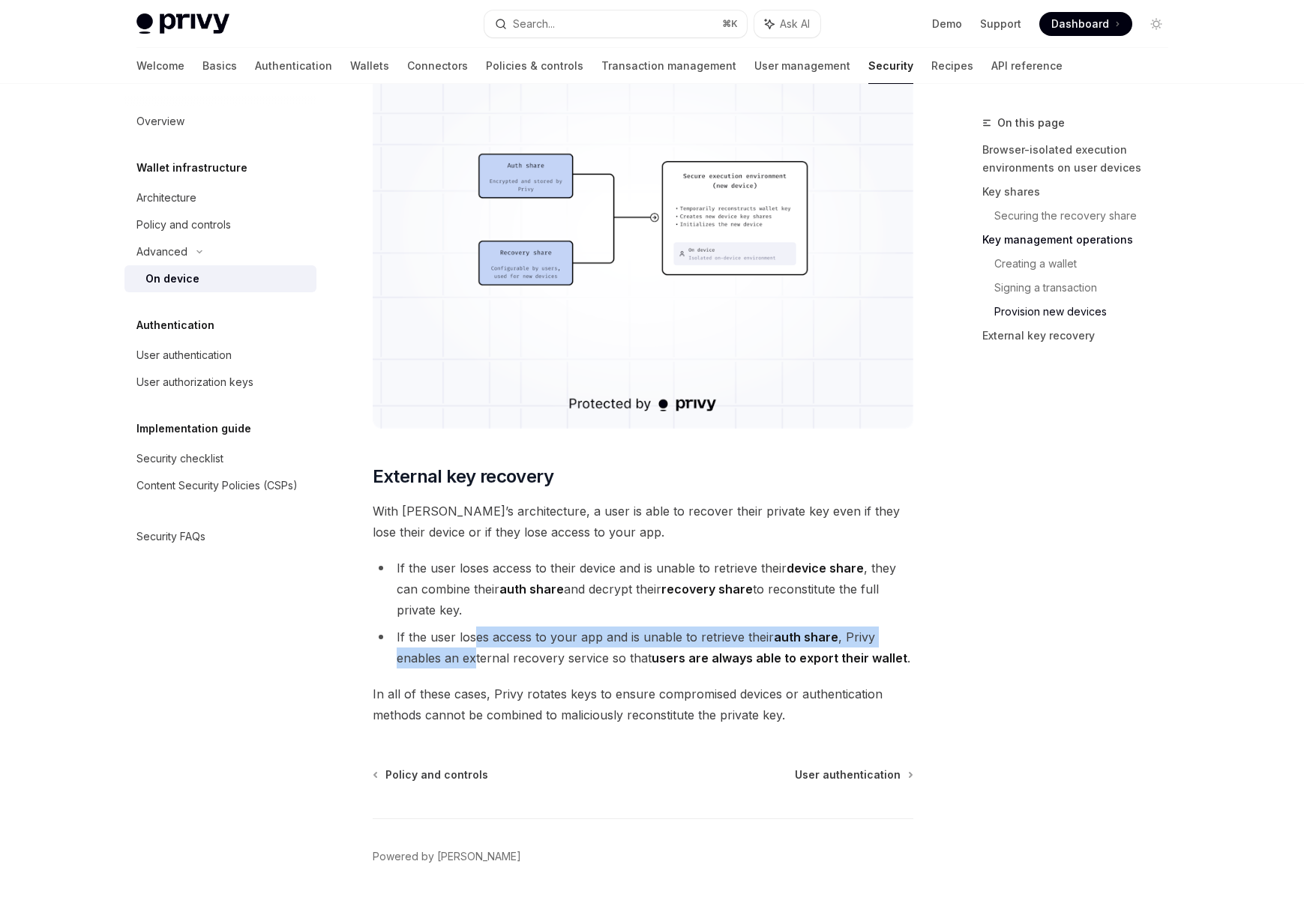
drag, startPoint x: 473, startPoint y: 643, endPoint x: 476, endPoint y: 655, distance: 12.4
click at [476, 655] on li "If the user loses access to your app and is unable to retrieve their auth share…" at bounding box center [642, 647] width 541 height 42
drag
click at [461, 626] on li "If the user loses access to your app and is unable to retrieve their auth share…" at bounding box center [642, 647] width 541 height 42
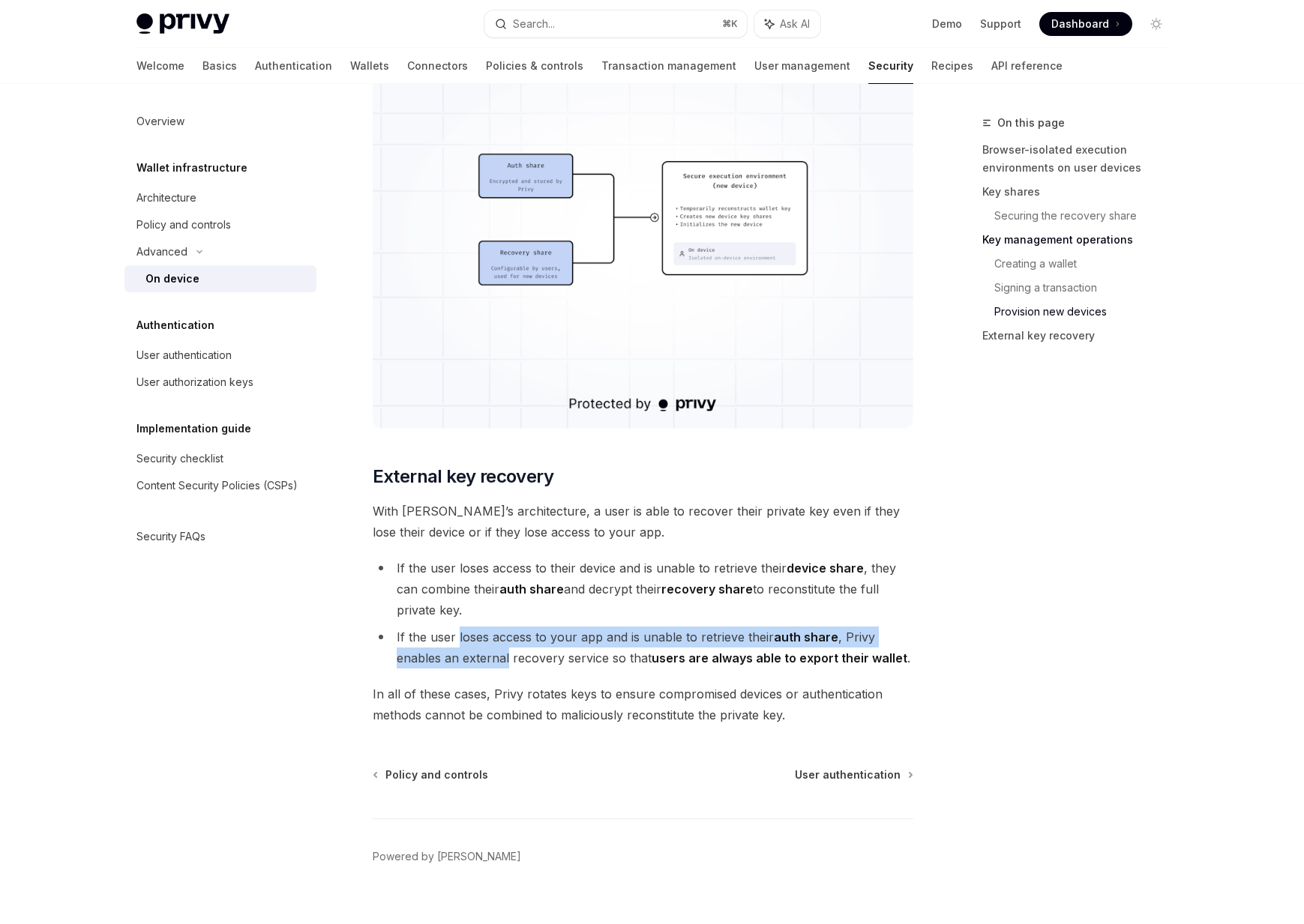
click at [461, 626] on li "If the user loses access to your app and is unable to retrieve their auth share…" at bounding box center [642, 647] width 541 height 42
click at [464, 645] on li "If the user loses access to your app and is unable to retrieve their auth share…" at bounding box center [642, 647] width 541 height 42
click at [480, 662] on li "If the user loses access to your app and is unable to retrieve their auth share…" at bounding box center [642, 647] width 541 height 42
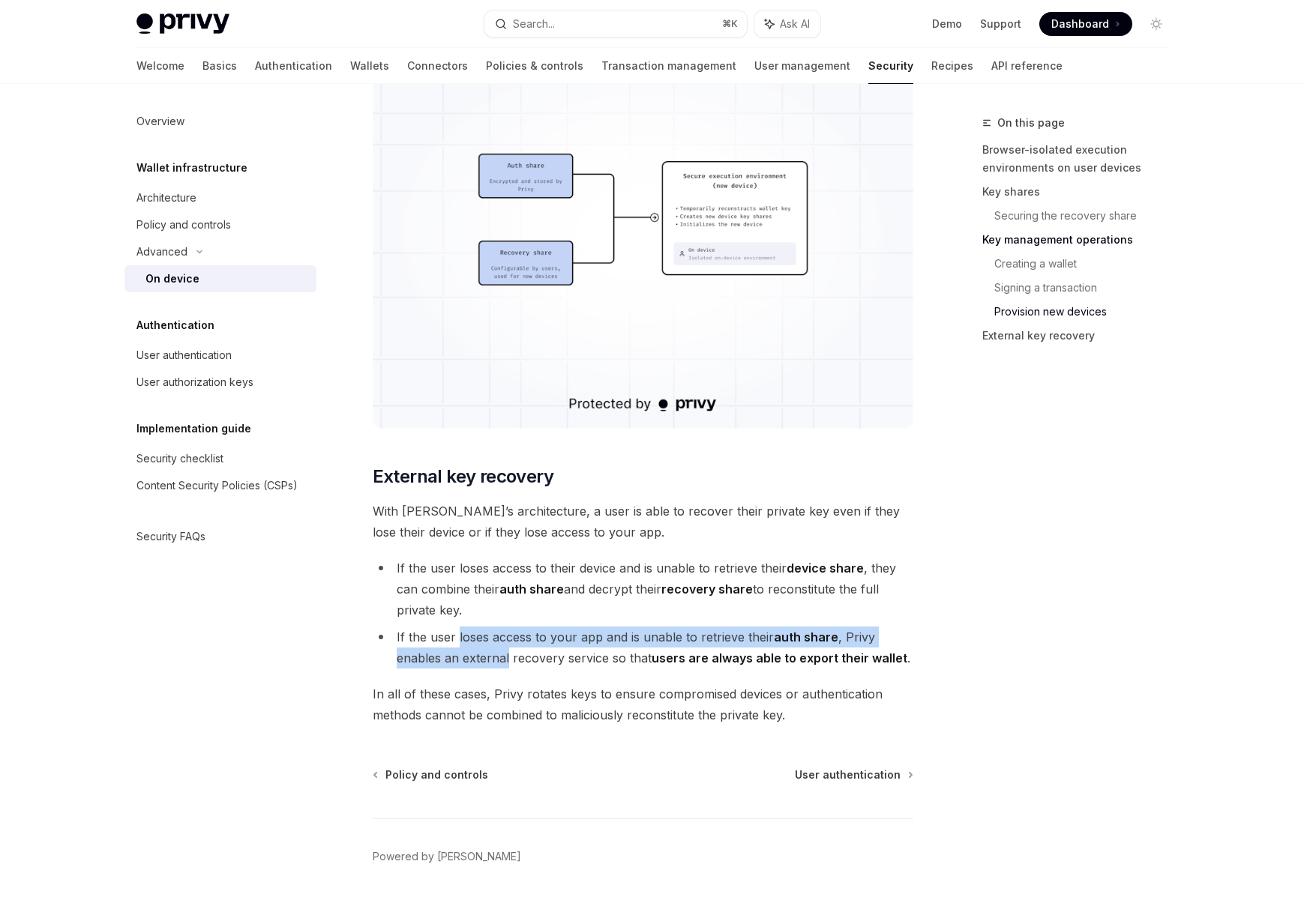
click at [468, 633] on li "If the user loses access to your app and is unable to retrieve their auth share…" at bounding box center [642, 647] width 541 height 42
click at [472, 662] on li "If the user loses access to your app and is unable to retrieve their auth share…" at bounding box center [642, 647] width 541 height 42
click at [464, 643] on li "If the user loses access to your app and is unable to retrieve their auth share…" at bounding box center [642, 647] width 541 height 42
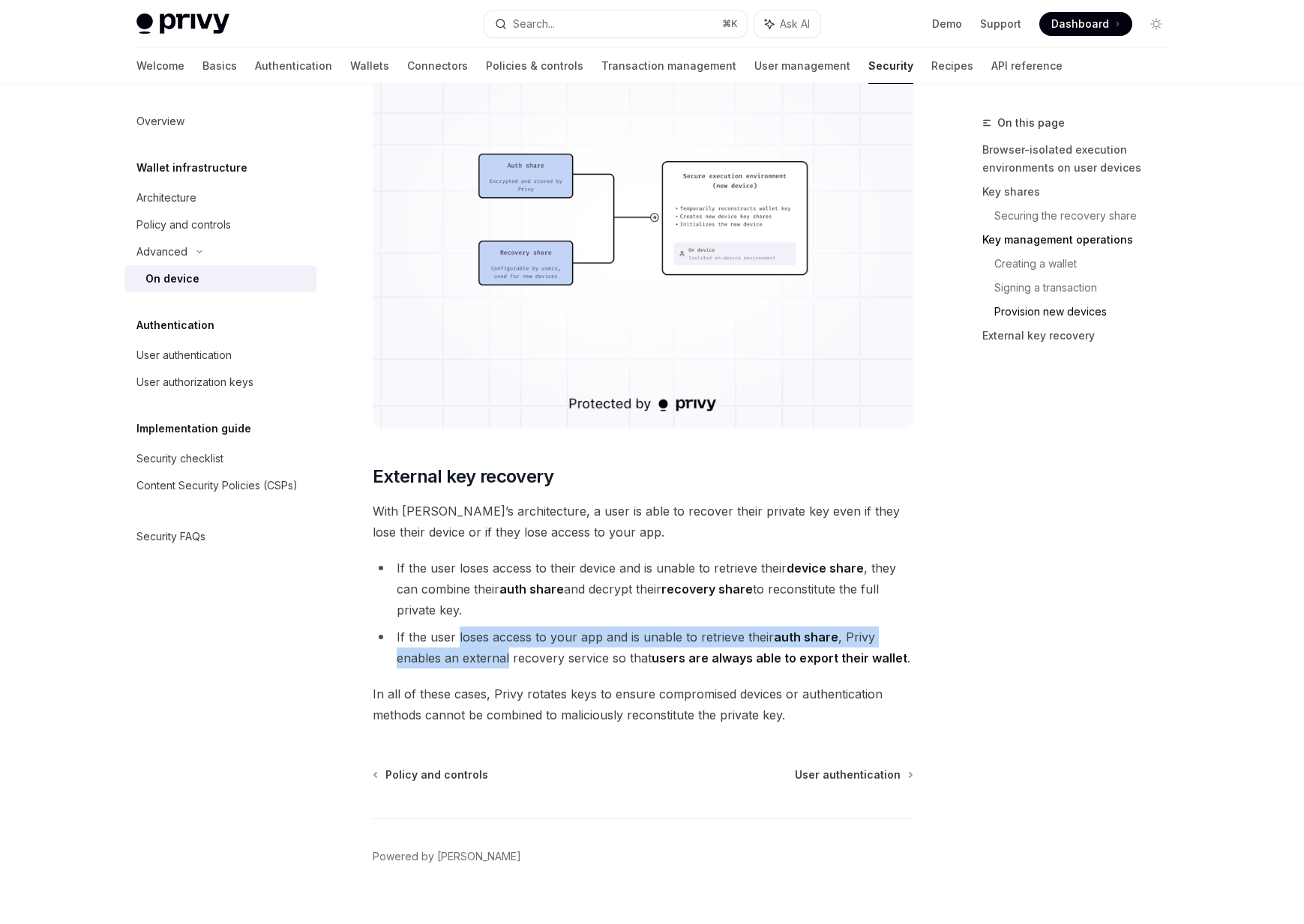
click at [464, 643] on li "If the user loses access to your app and is unable to retrieve their auth share…" at bounding box center [642, 647] width 541 height 42
click at [470, 659] on li "If the user loses access to your app and is unable to retrieve their auth share…" at bounding box center [642, 647] width 541 height 42
click at [470, 660] on li "If the user loses access to your app and is unable to retrieve their auth share…" at bounding box center [642, 647] width 541 height 42
click at [463, 646] on li "If the user loses access to your app and is unable to retrieve their auth share…" at bounding box center [642, 647] width 541 height 42
